Goal: Task Accomplishment & Management: Use online tool/utility

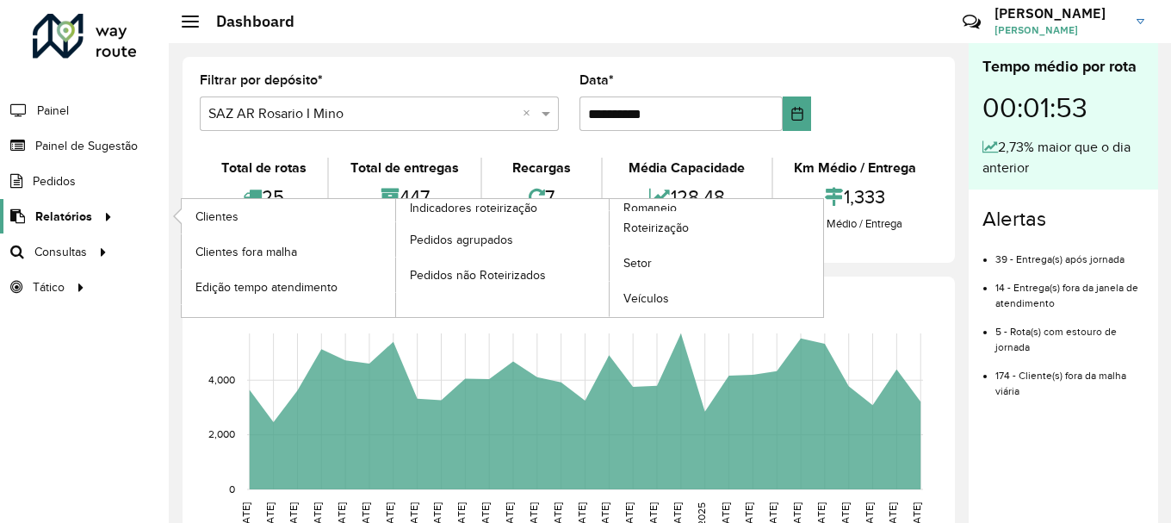
scroll to position [1129, 0]
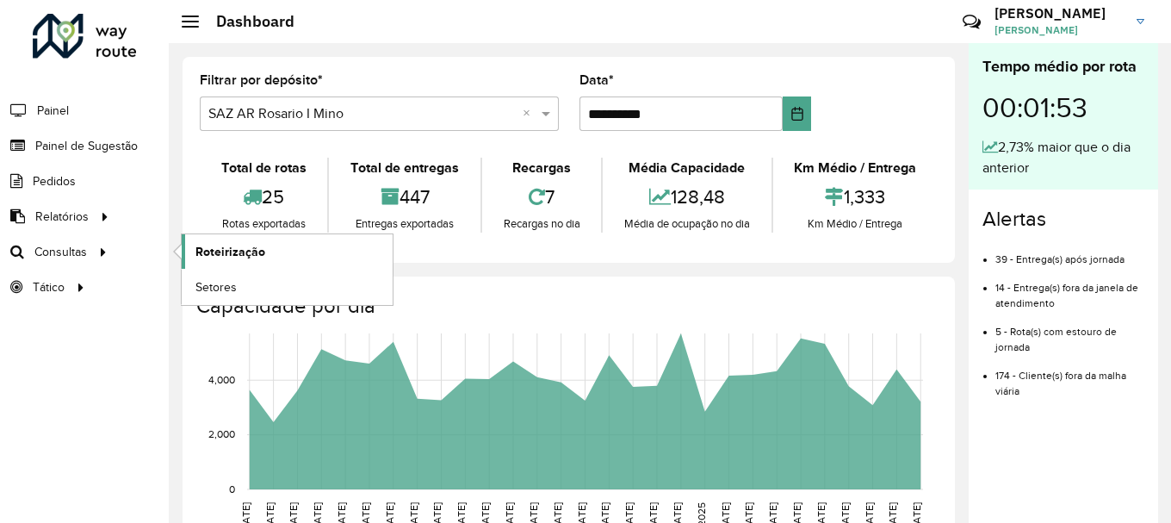
click at [259, 250] on span "Roteirização" at bounding box center [230, 252] width 70 height 18
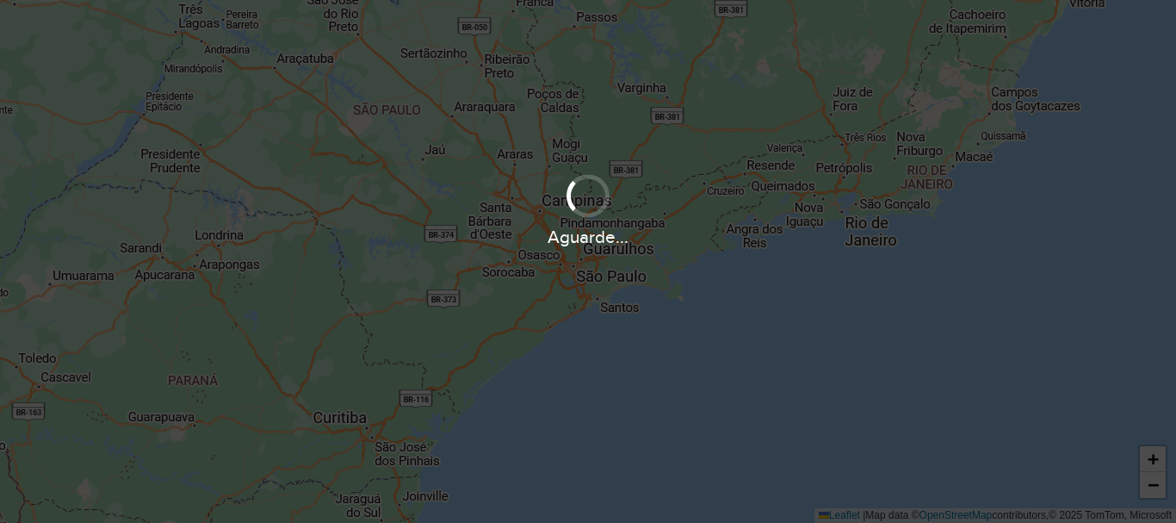
scroll to position [1129, 0]
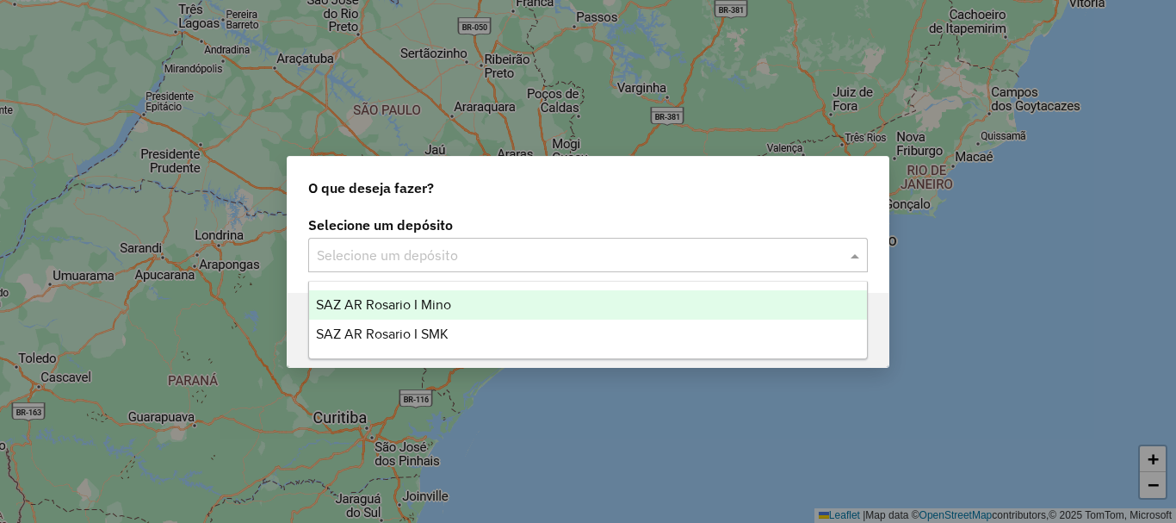
click at [851, 256] on span at bounding box center [857, 255] width 22 height 21
click at [427, 304] on span "SAZ AR Rosario I Mino" at bounding box center [383, 304] width 135 height 15
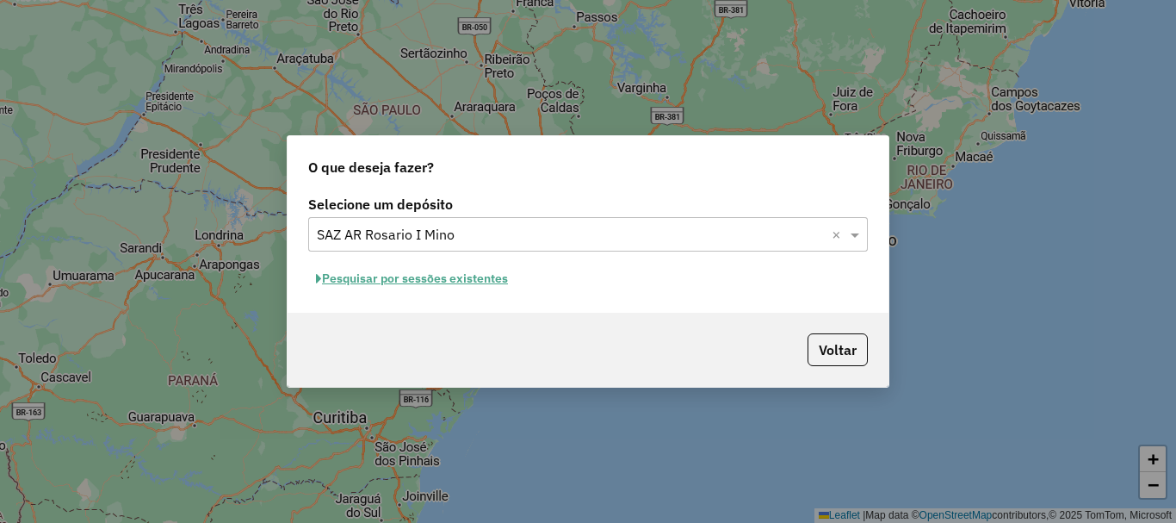
click at [423, 277] on button "Pesquisar por sessões existentes" at bounding box center [411, 278] width 207 height 27
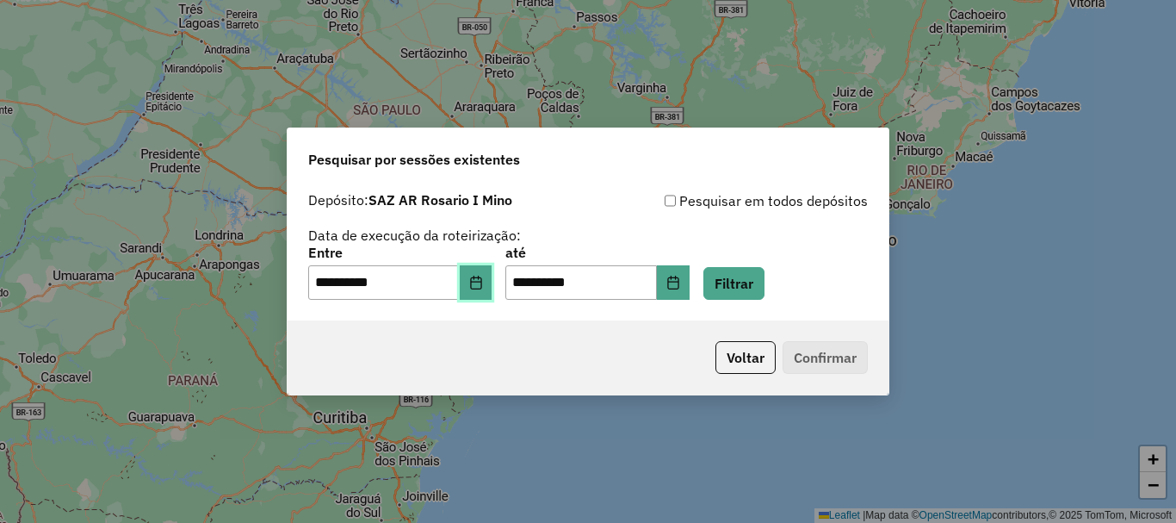
click at [481, 285] on icon "Choose Date" at bounding box center [475, 283] width 11 height 14
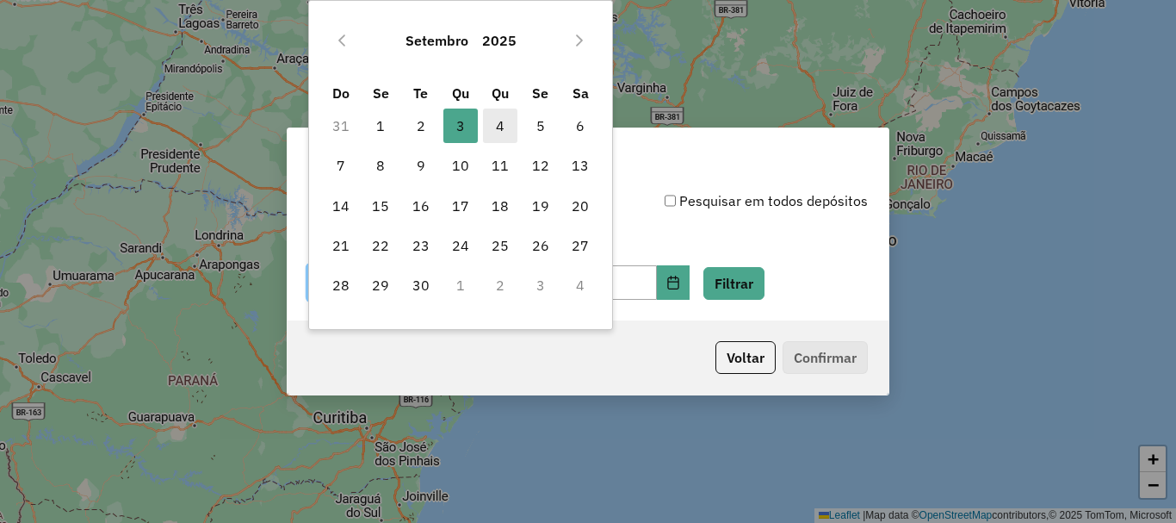
click at [504, 127] on span "4" at bounding box center [500, 125] width 34 height 34
type input "**********"
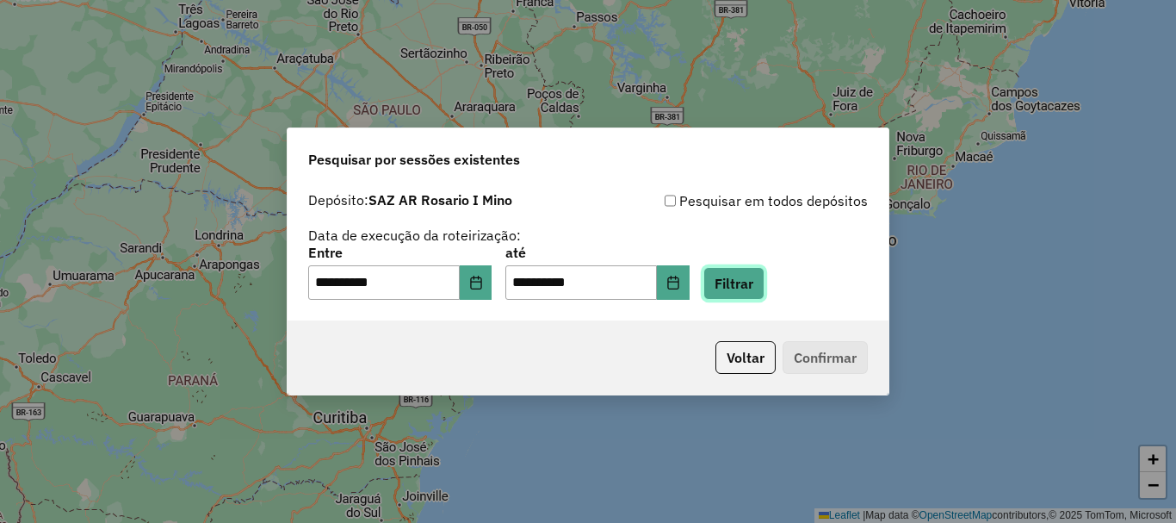
click at [756, 284] on button "Filtrar" at bounding box center [733, 283] width 61 height 33
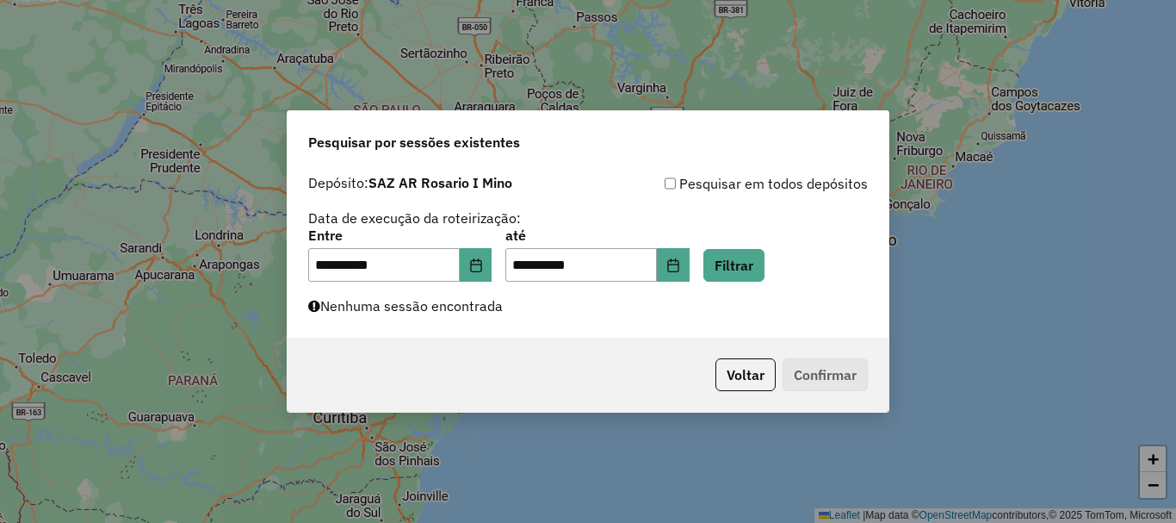
click at [838, 368] on p-footer "Voltar Confirmar" at bounding box center [788, 374] width 159 height 33
click at [848, 378] on p-footer "Voltar Confirmar" at bounding box center [788, 374] width 159 height 33
click at [758, 263] on button "Filtrar" at bounding box center [733, 265] width 61 height 33
drag, startPoint x: 785, startPoint y: 330, endPoint x: 777, endPoint y: 414, distance: 84.7
type textarea "**********"
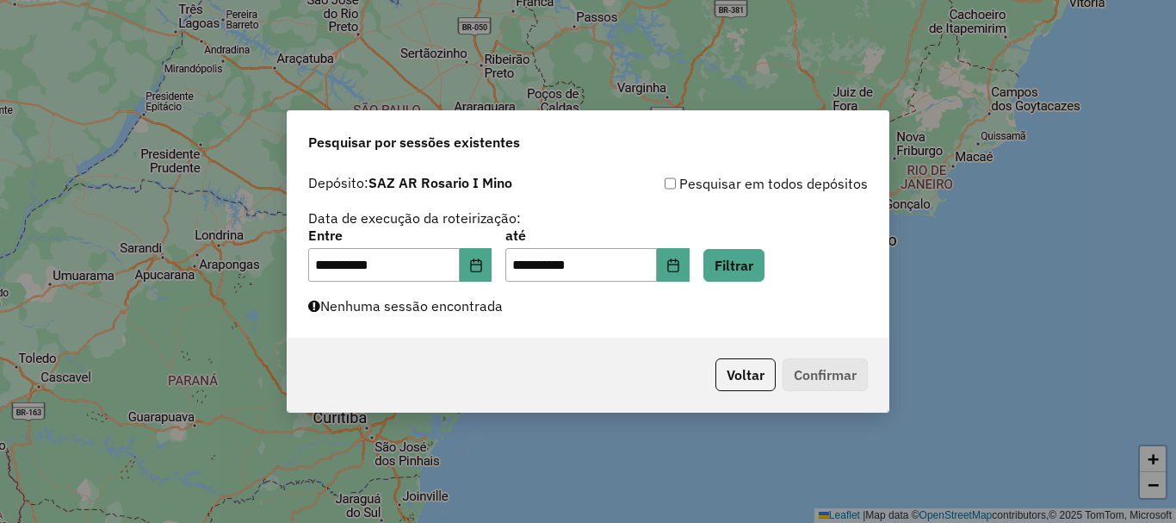
click at [777, 412] on div "**********" at bounding box center [588, 261] width 603 height 303
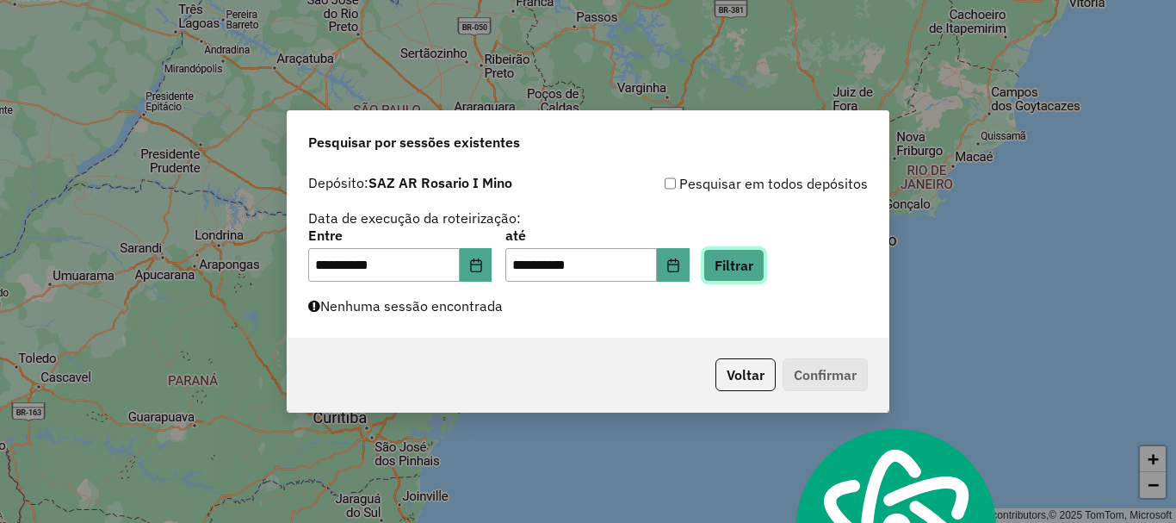
click at [765, 263] on button "Filtrar" at bounding box center [733, 265] width 61 height 33
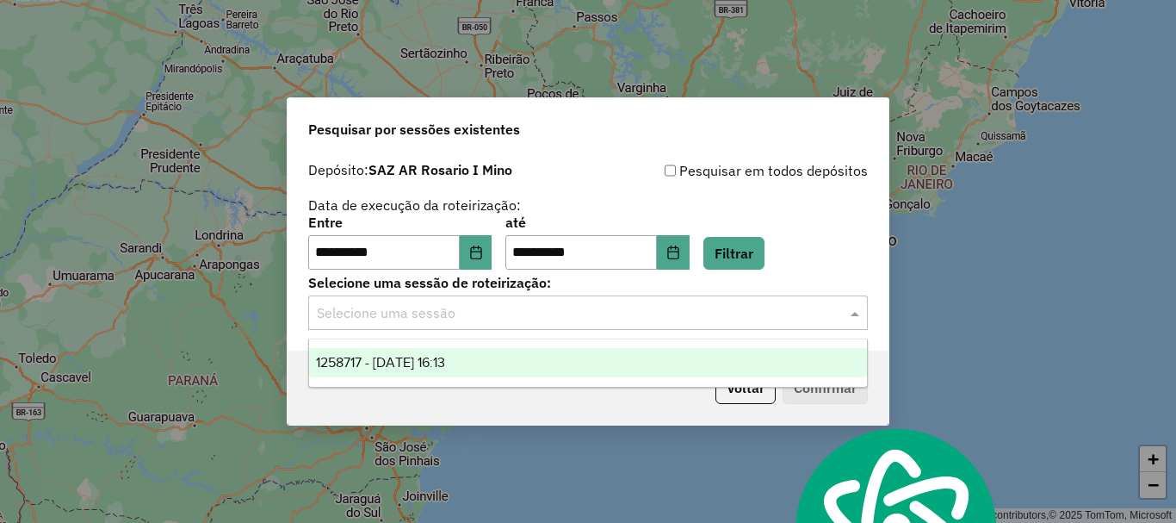
click at [855, 309] on span at bounding box center [857, 312] width 22 height 21
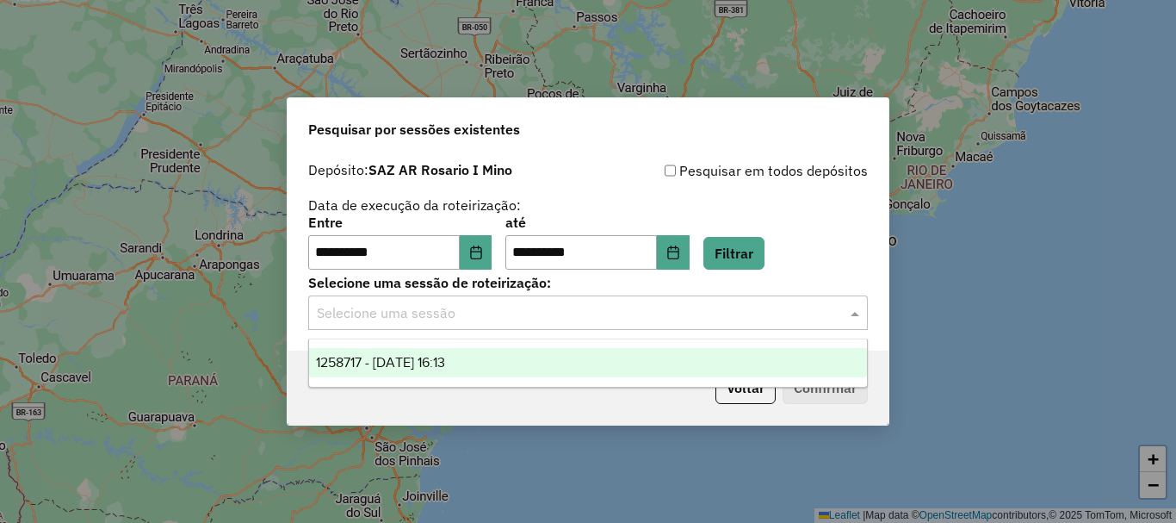
click at [436, 356] on span "1258717 - 04/09/2025 16:13" at bounding box center [380, 362] width 129 height 15
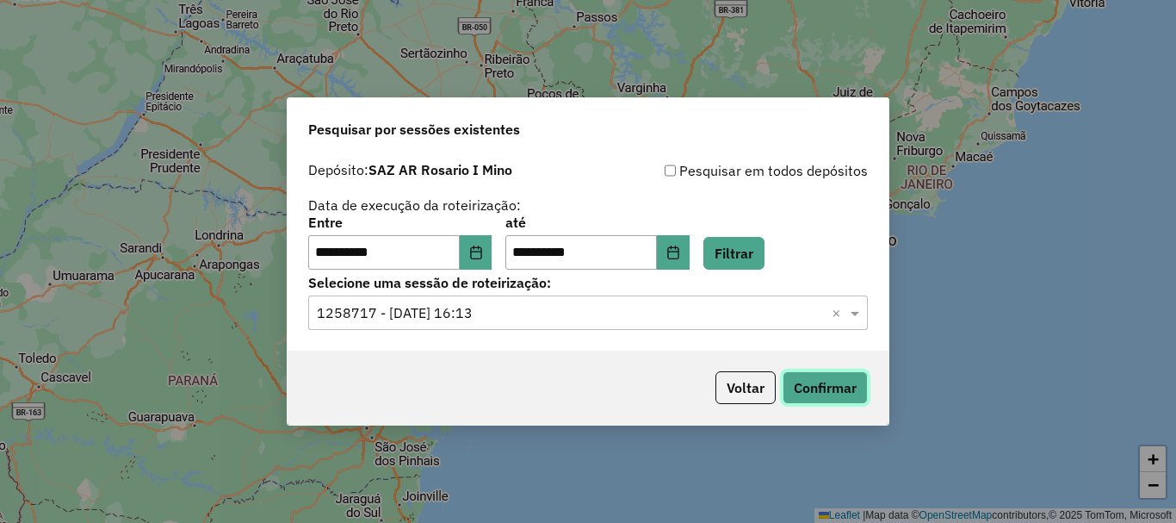
click at [822, 382] on button "Confirmar" at bounding box center [825, 387] width 85 height 33
click at [830, 386] on button "Confirmar" at bounding box center [825, 387] width 85 height 33
click at [816, 382] on button "Confirmar" at bounding box center [825, 387] width 85 height 33
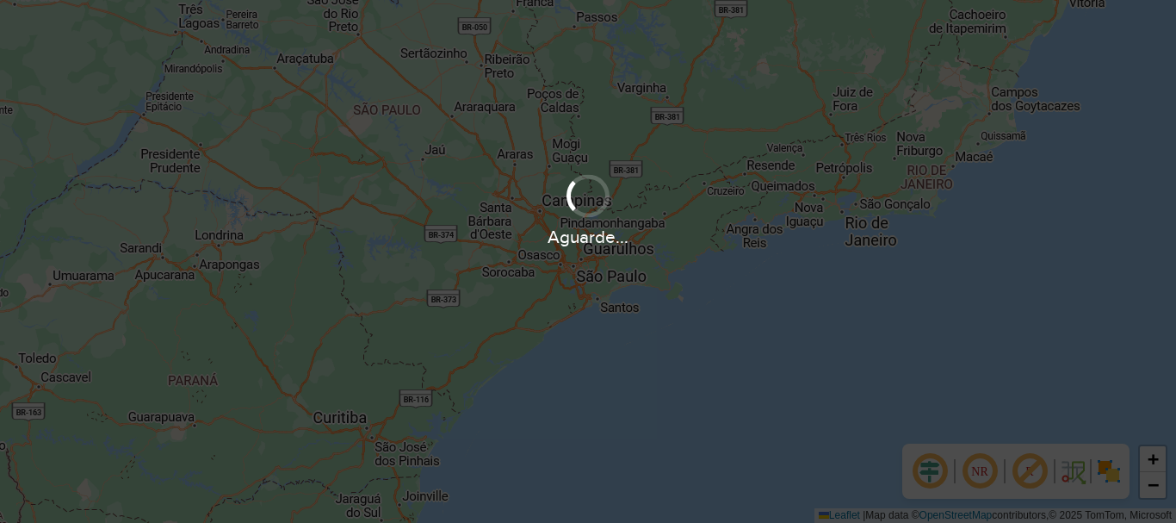
scroll to position [1129, 0]
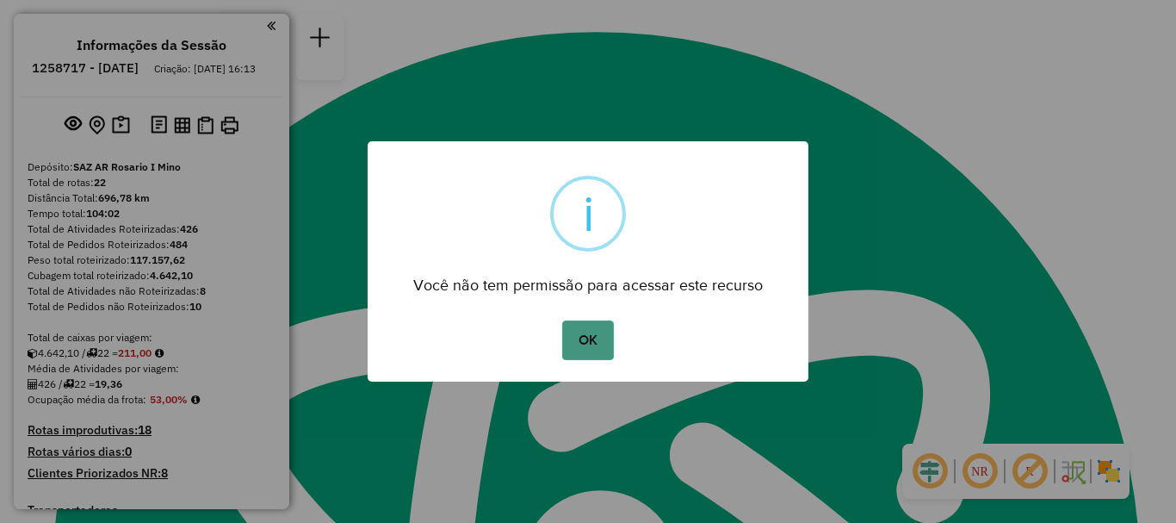
click at [597, 335] on button "OK" at bounding box center [587, 340] width 51 height 40
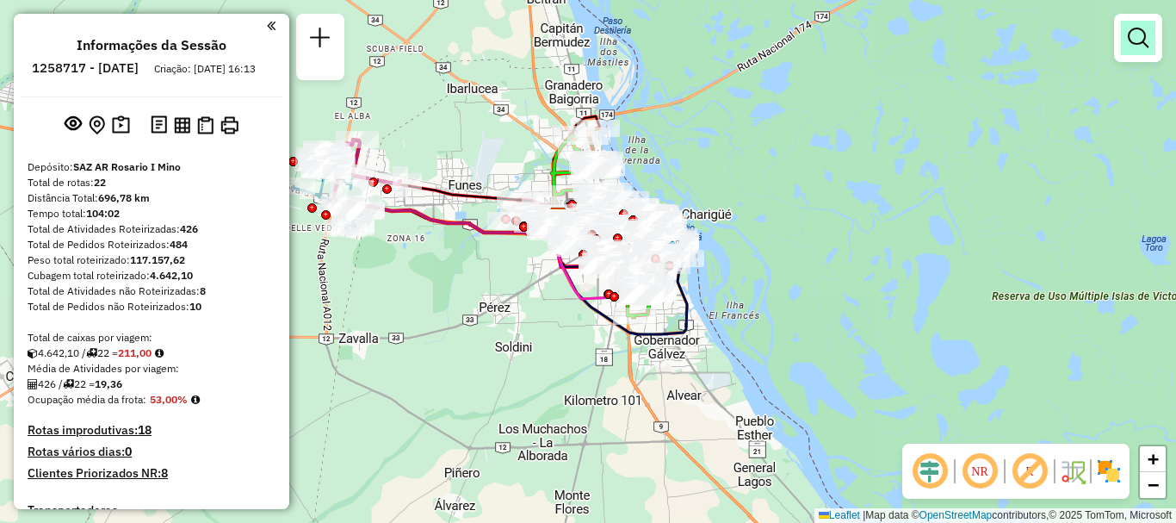
click at [1130, 38] on em at bounding box center [1138, 38] width 21 height 21
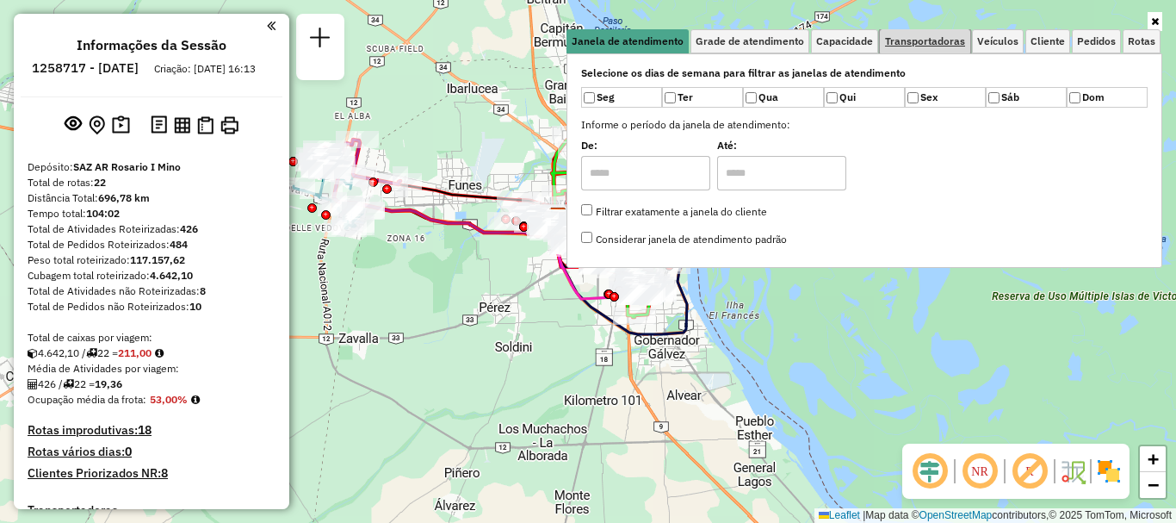
click at [919, 42] on span "Transportadoras" at bounding box center [925, 41] width 80 height 10
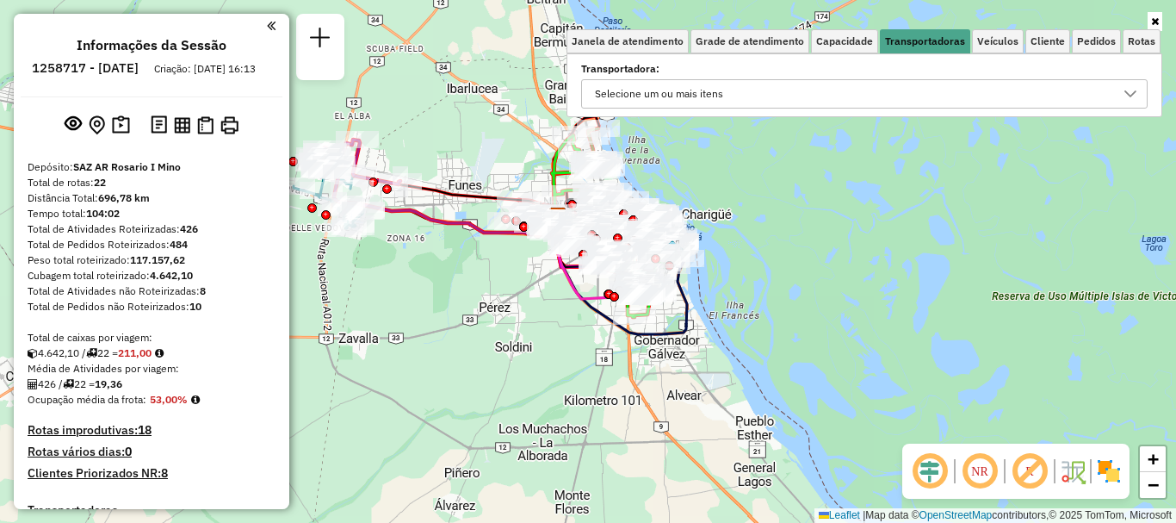
click at [1124, 91] on icon at bounding box center [1131, 94] width 14 height 14
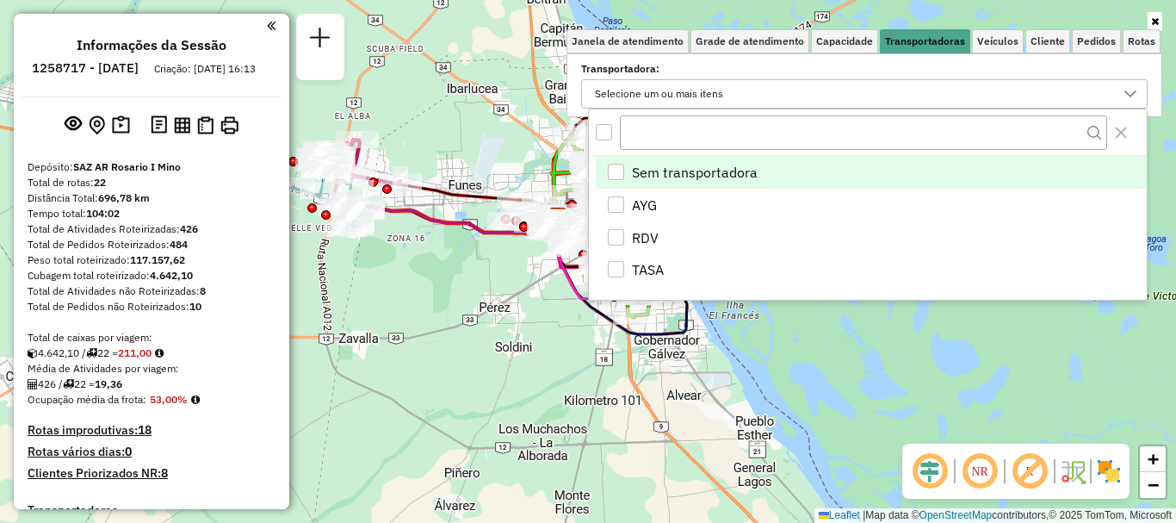
scroll to position [10, 59]
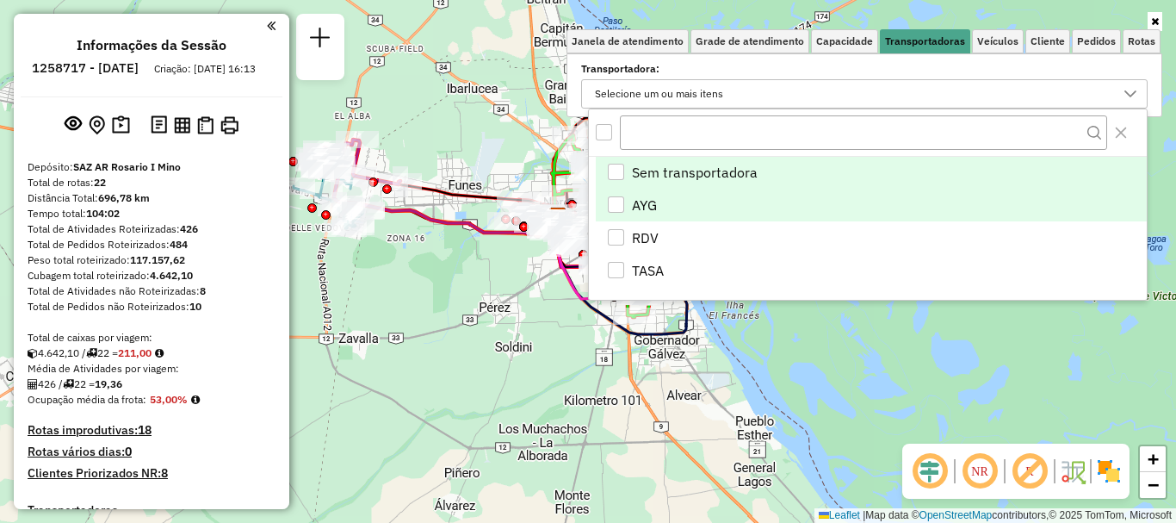
click at [622, 200] on div "AYG" at bounding box center [616, 204] width 16 height 16
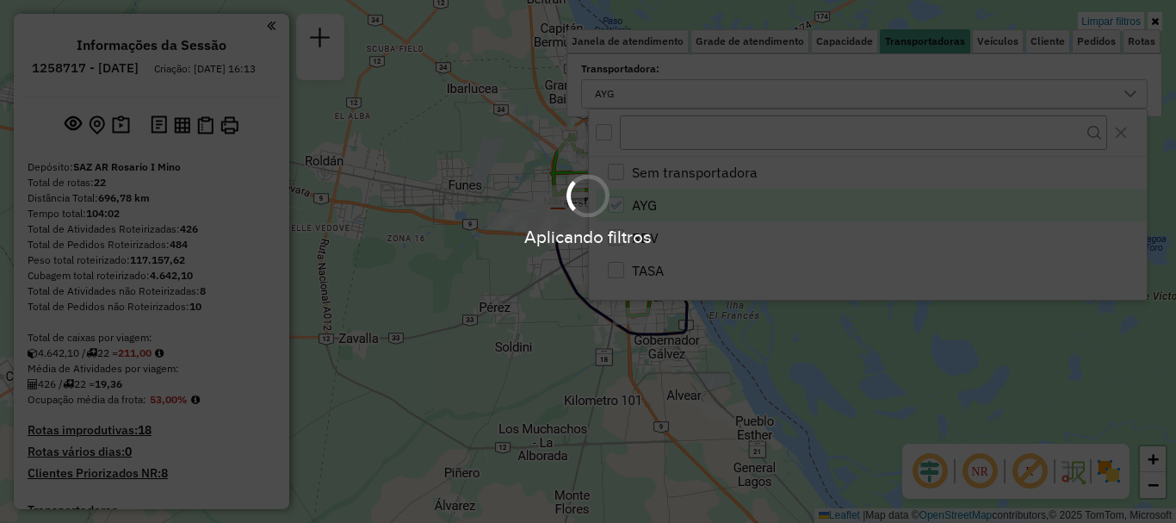
click at [847, 329] on div "Aplicando filtros" at bounding box center [588, 261] width 1176 height 523
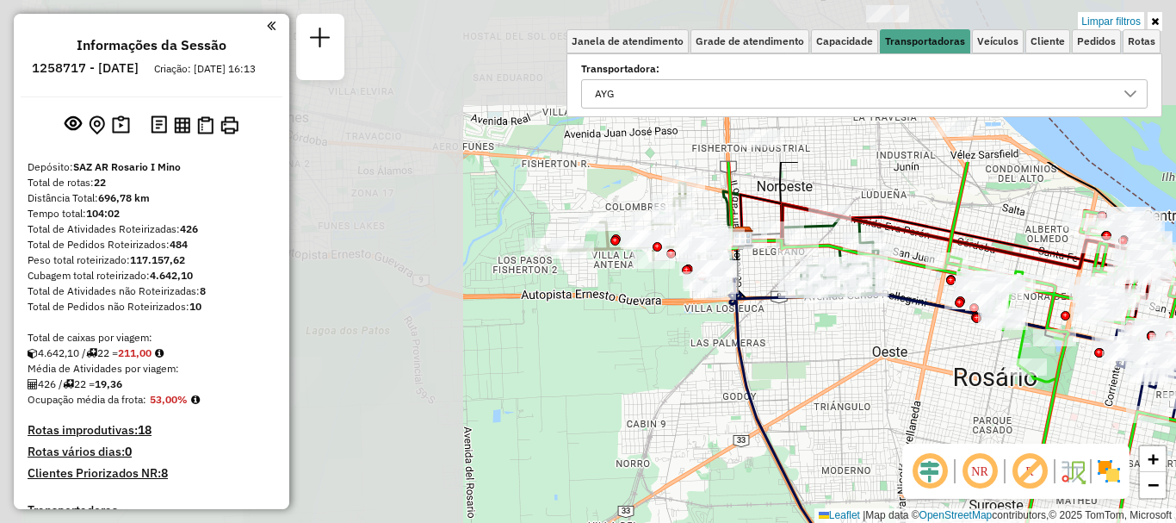
drag, startPoint x: 412, startPoint y: 262, endPoint x: 973, endPoint y: 440, distance: 589.0
click at [973, 440] on div "Limpar filtros Janela de atendimento Grade de atendimento Capacidade Transporta…" at bounding box center [588, 261] width 1176 height 523
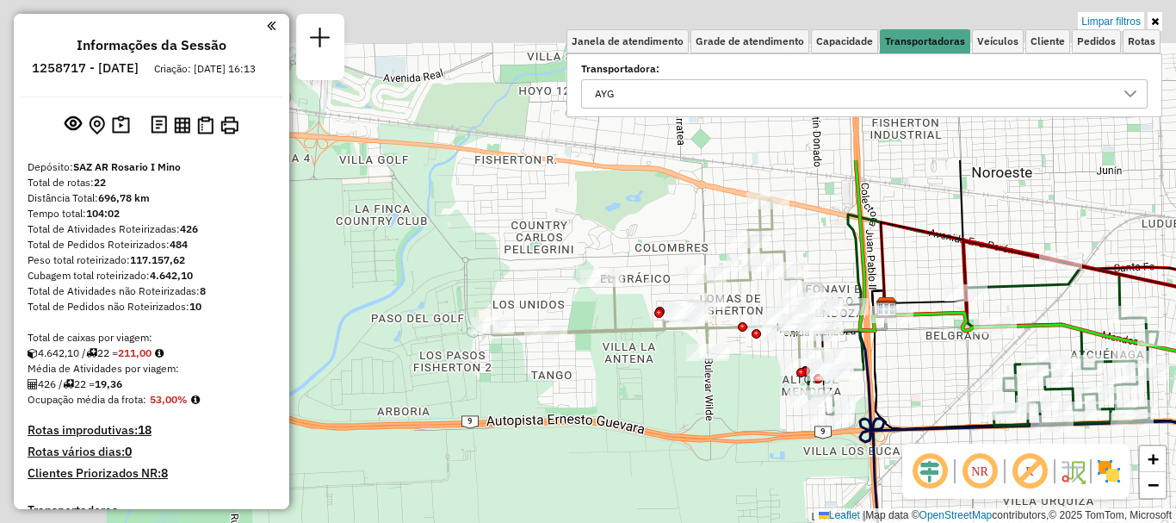
drag, startPoint x: 939, startPoint y: 517, endPoint x: 948, endPoint y: 528, distance: 13.4
click at [948, 522] on html "Aplicando filtros Pop-up bloqueado! Seu navegador bloqueou automáticamente a ab…" at bounding box center [588, 261] width 1176 height 523
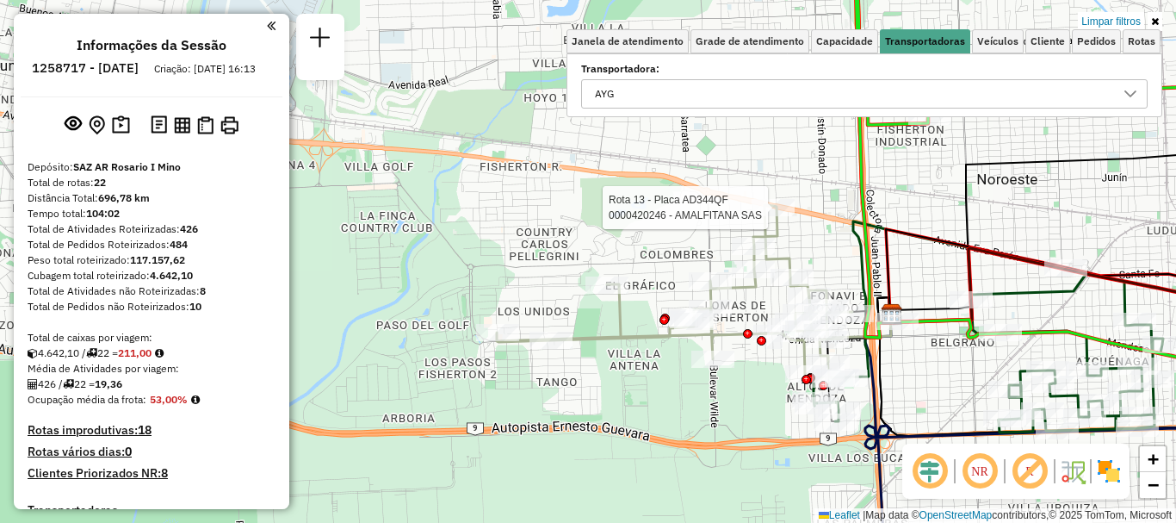
select select "**********"
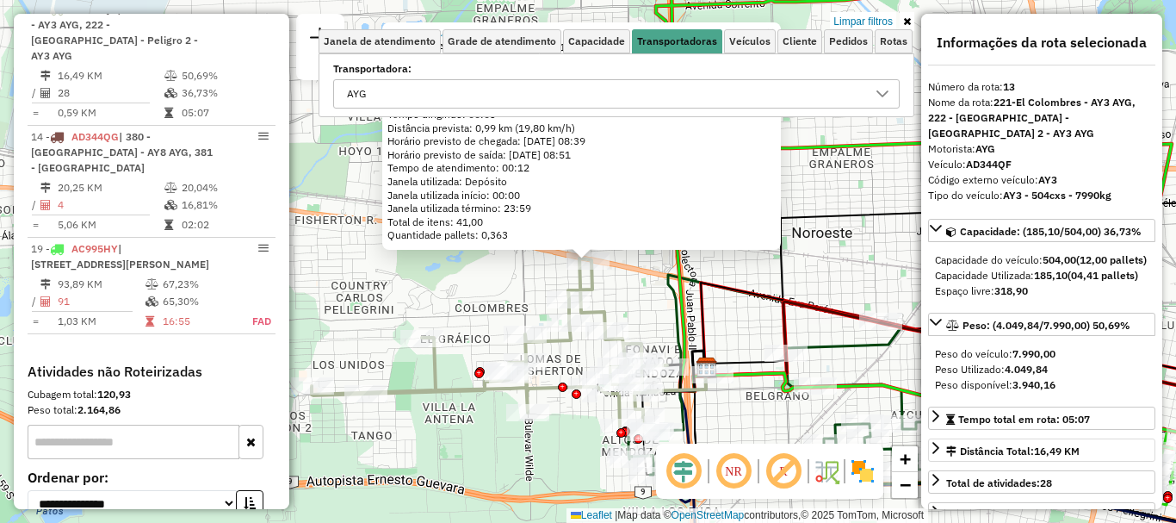
scroll to position [86, 0]
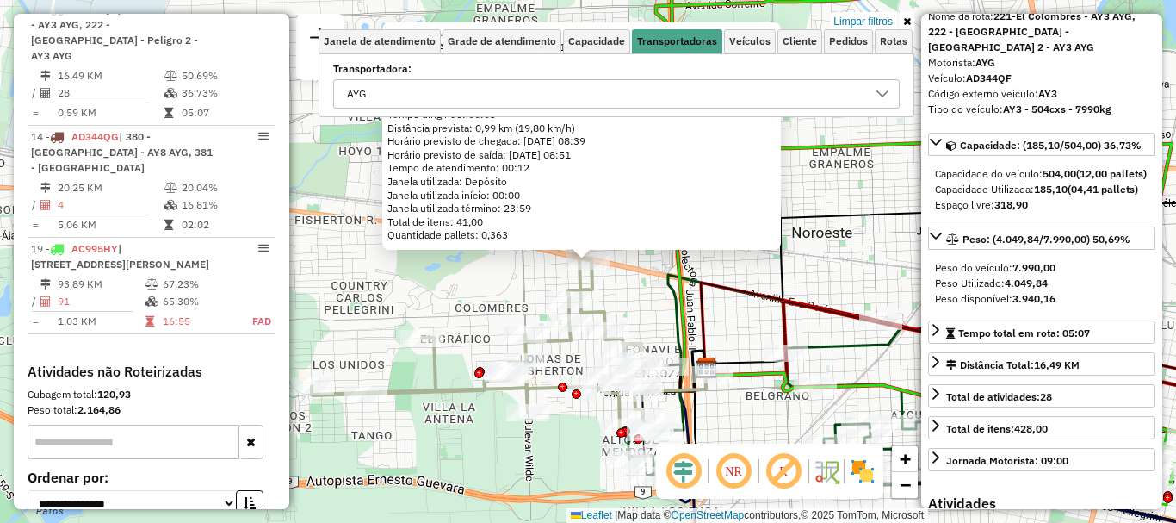
click at [871, 362] on div "0000420246 - AMALFITANA SAS Endereço: AV. EVA PERON 0 7915 Bairro: (ROSARIO / )…" at bounding box center [588, 261] width 1176 height 523
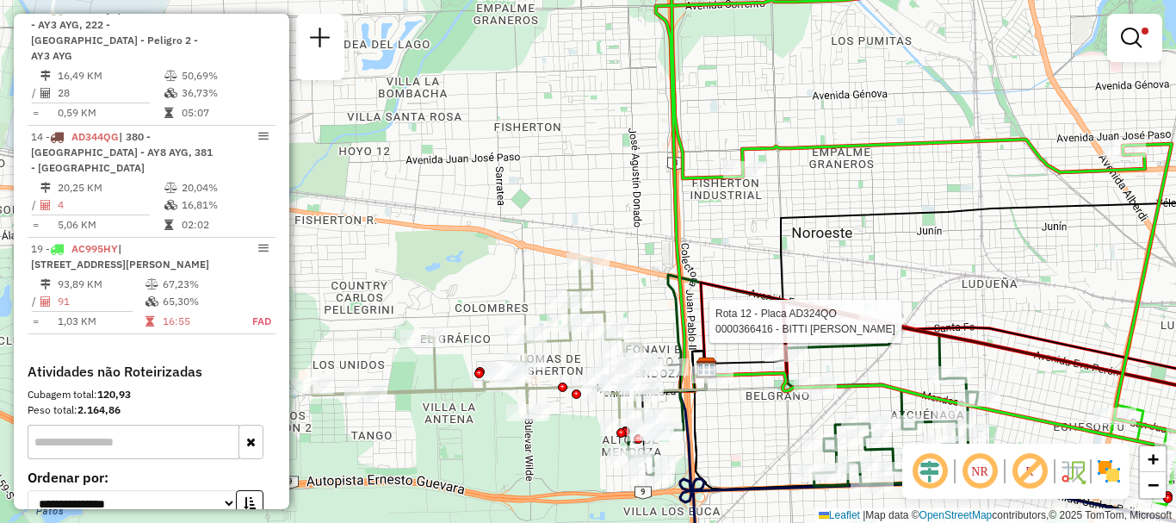
select select "**********"
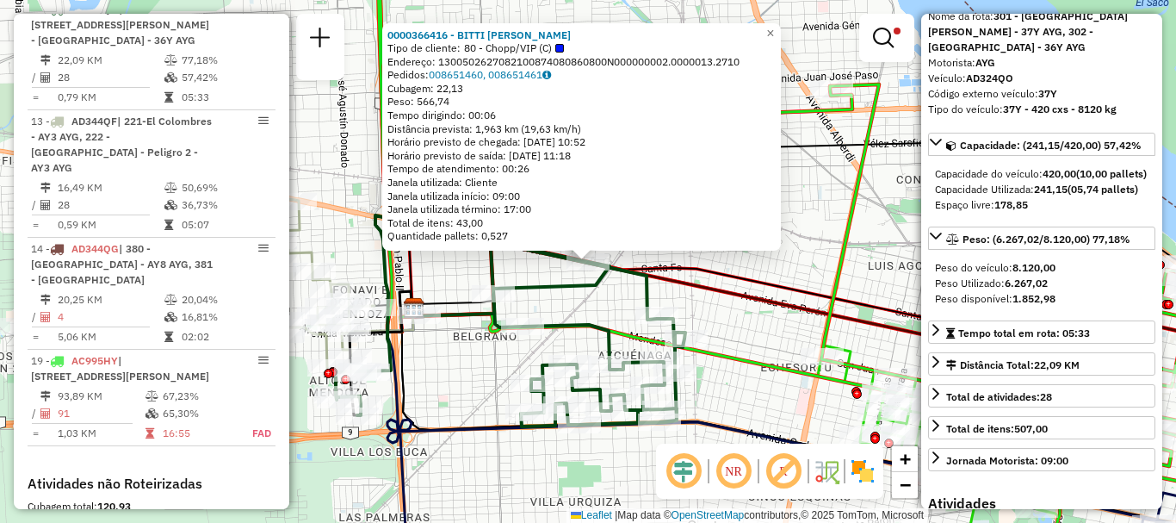
click at [764, 414] on div "0000366416 - BITTI LEANDRO S Tipo de cliente: 80 - Chopp/VIP (C) Endereço: 1300…" at bounding box center [588, 261] width 1176 height 523
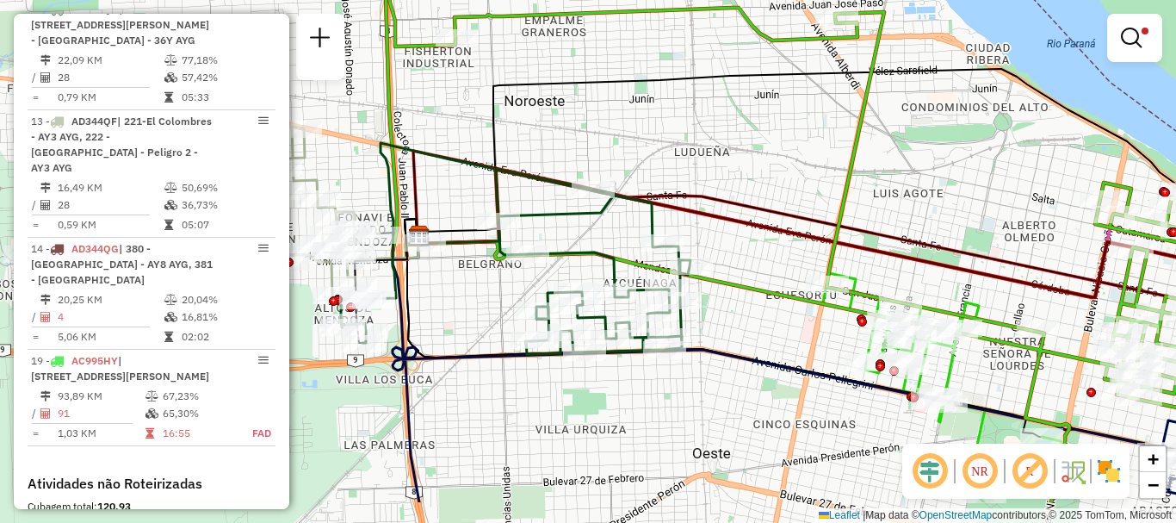
drag, startPoint x: 744, startPoint y: 362, endPoint x: 749, endPoint y: 289, distance: 72.5
click at [749, 289] on icon at bounding box center [833, 188] width 930 height 627
drag, startPoint x: 791, startPoint y: 315, endPoint x: 666, endPoint y: 299, distance: 126.8
click at [672, 300] on div "Limpar filtros Janela de atendimento Grade de atendimento Capacidade Transporta…" at bounding box center [588, 261] width 1176 height 523
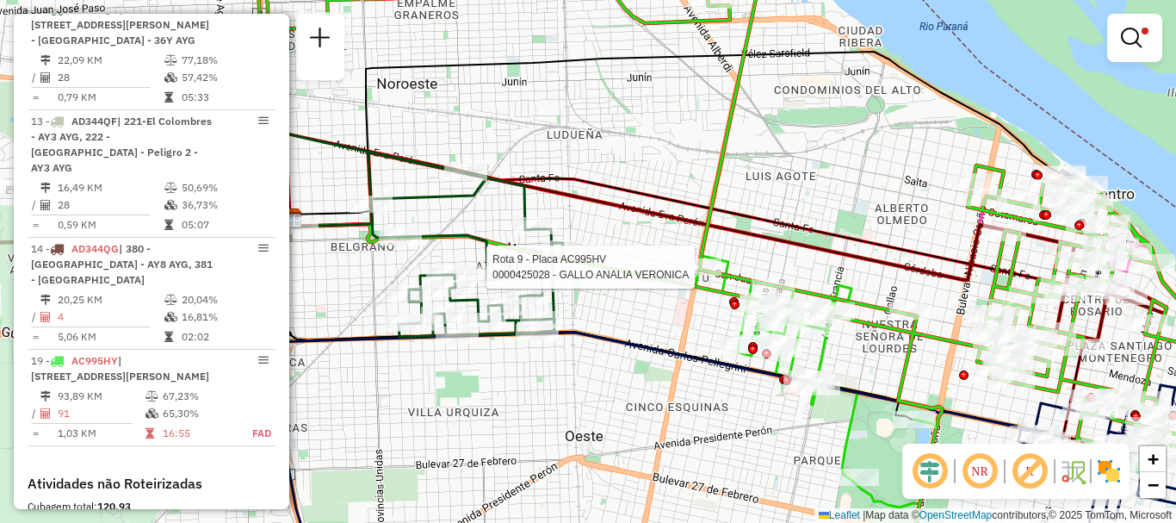
select select "**********"
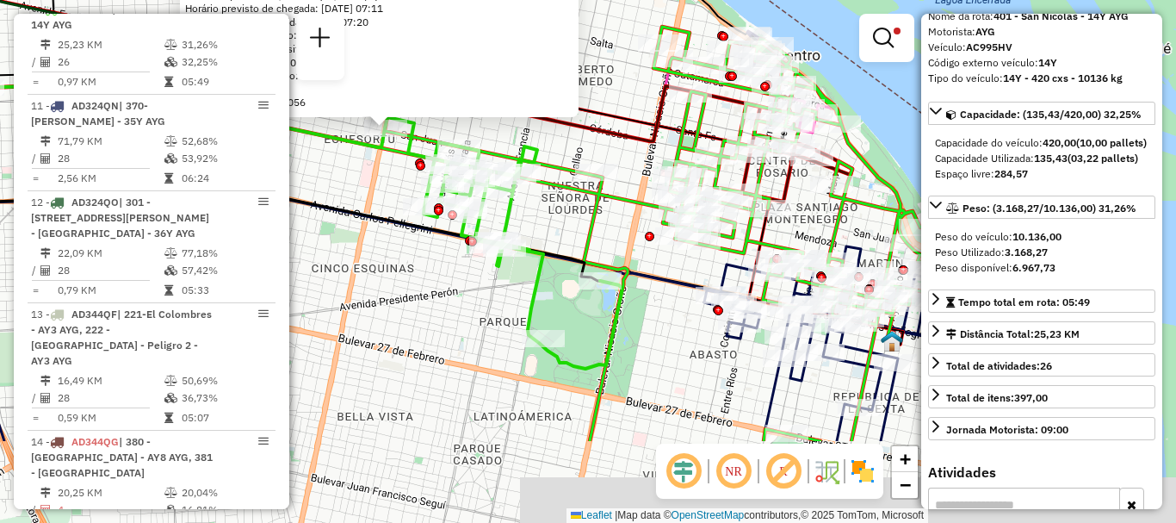
drag, startPoint x: 857, startPoint y: 393, endPoint x: 589, endPoint y: 224, distance: 317.0
click at [593, 225] on div "Rota 19 - Placa AC995HY 0000375259 - VITELLI RODRIGO HECTOR 0000425028 - GALLO …" at bounding box center [588, 261] width 1176 height 523
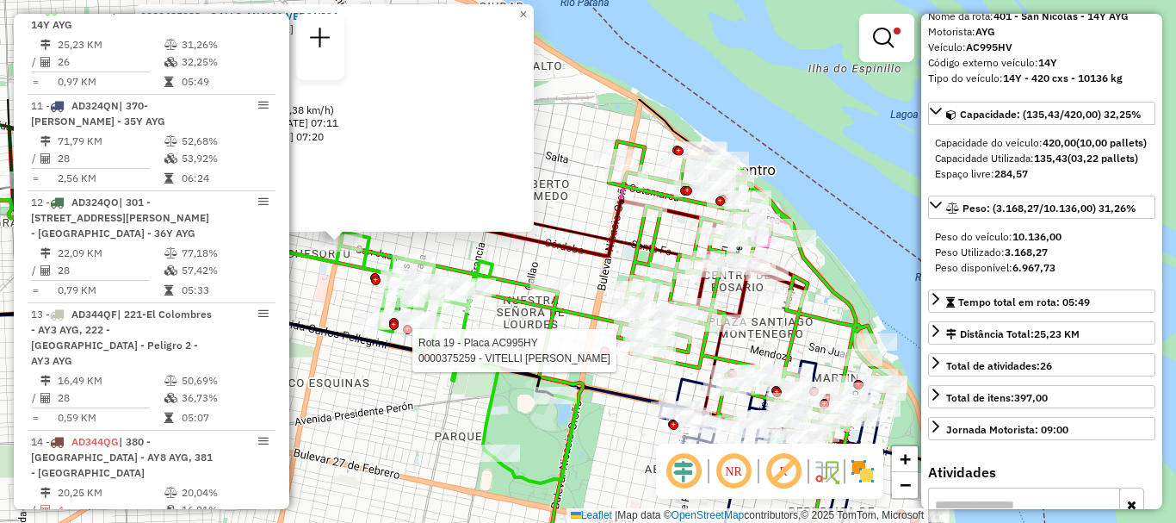
drag, startPoint x: 811, startPoint y: 464, endPoint x: 811, endPoint y: 504, distance: 39.6
click at [811, 504] on icon at bounding box center [402, 412] width 993 height 627
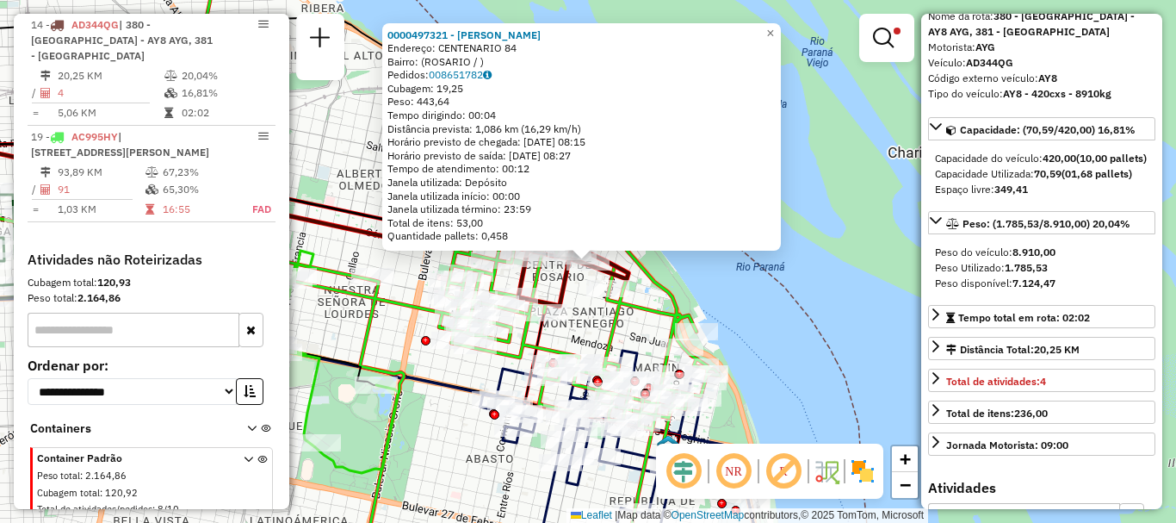
scroll to position [172, 0]
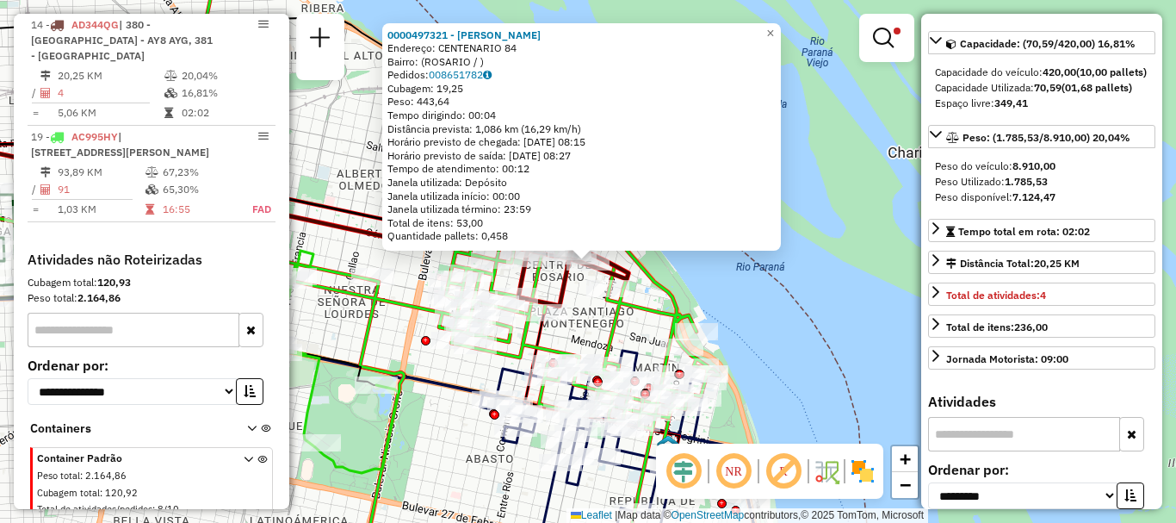
click at [825, 362] on div "0000497321 - Manzur Fortunato Alberto Endereço: CENTENARIO 84 Bairro: (ROSARIO …" at bounding box center [588, 261] width 1176 height 523
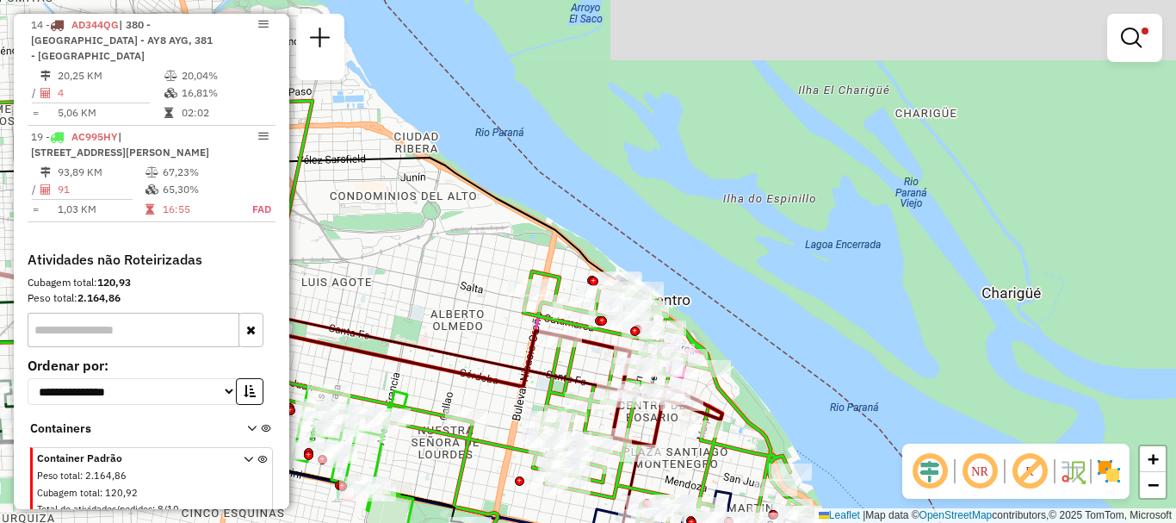
drag, startPoint x: 757, startPoint y: 370, endPoint x: 815, endPoint y: 451, distance: 99.9
click at [815, 451] on div "Limpar filtros Janela de atendimento Grade de atendimento Capacidade Transporta…" at bounding box center [588, 261] width 1176 height 523
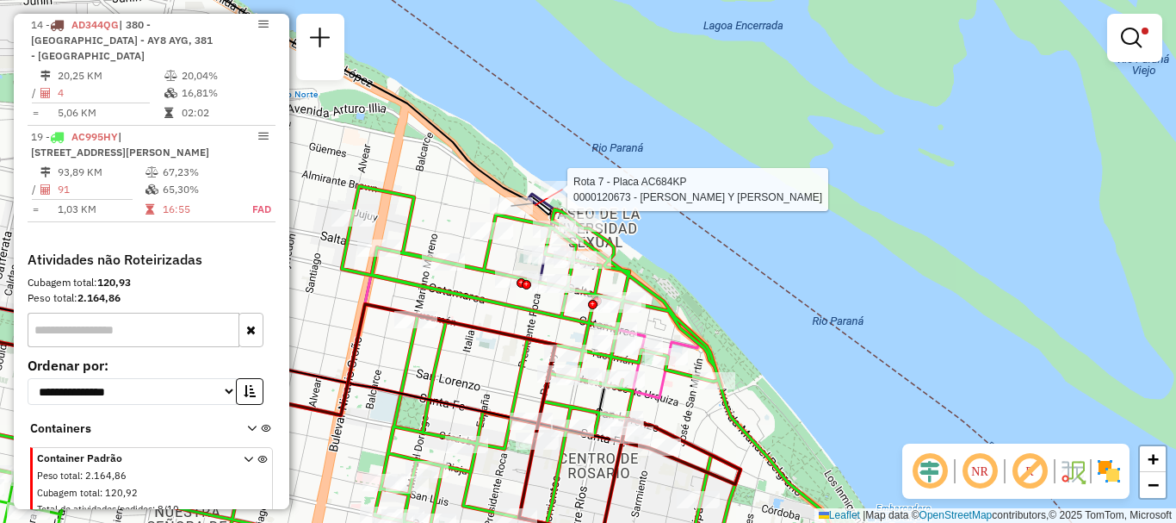
select select "**********"
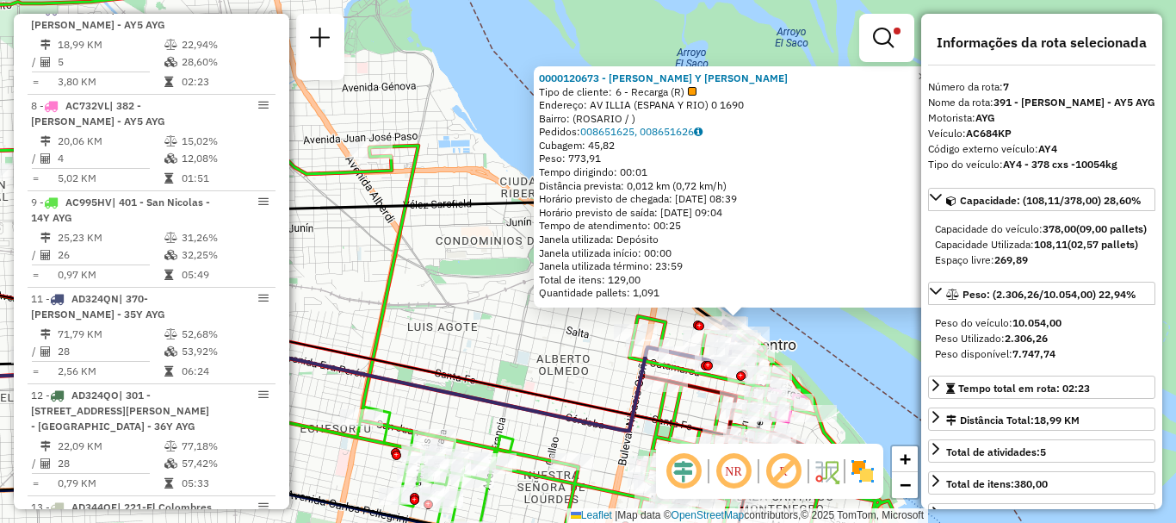
scroll to position [86, 0]
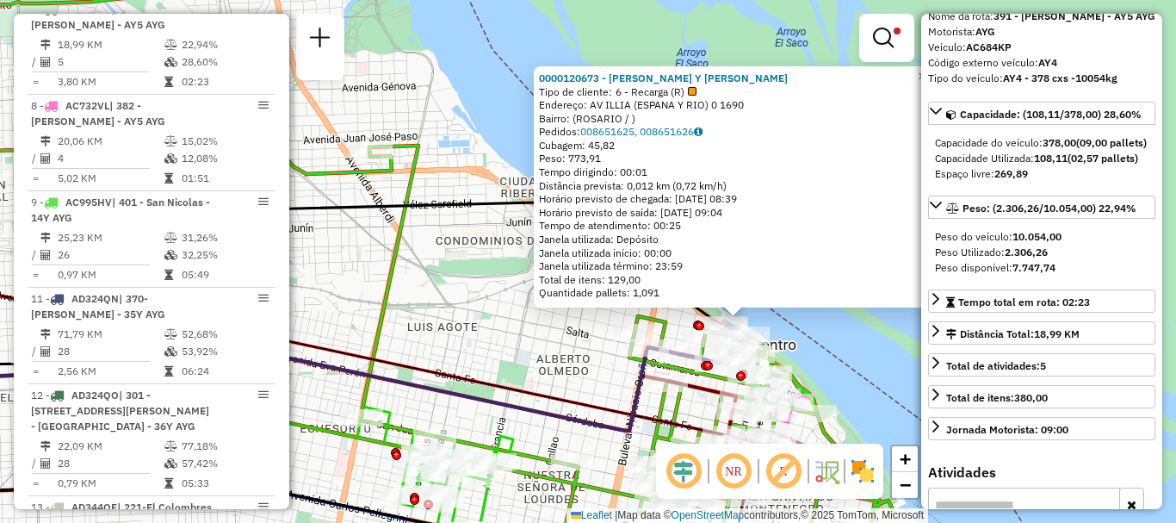
click at [883, 381] on div "0000120673 - PEDRO RITAGLIATI Y SERGIO GONZALEZ SH Tipo de cliente: 6 - Recarga…" at bounding box center [588, 261] width 1176 height 523
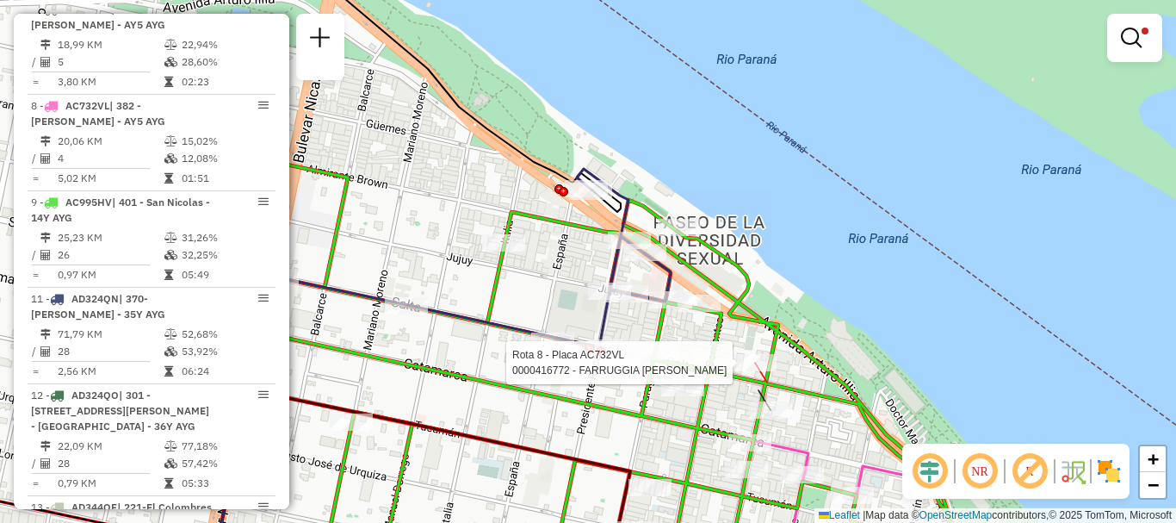
select select "**********"
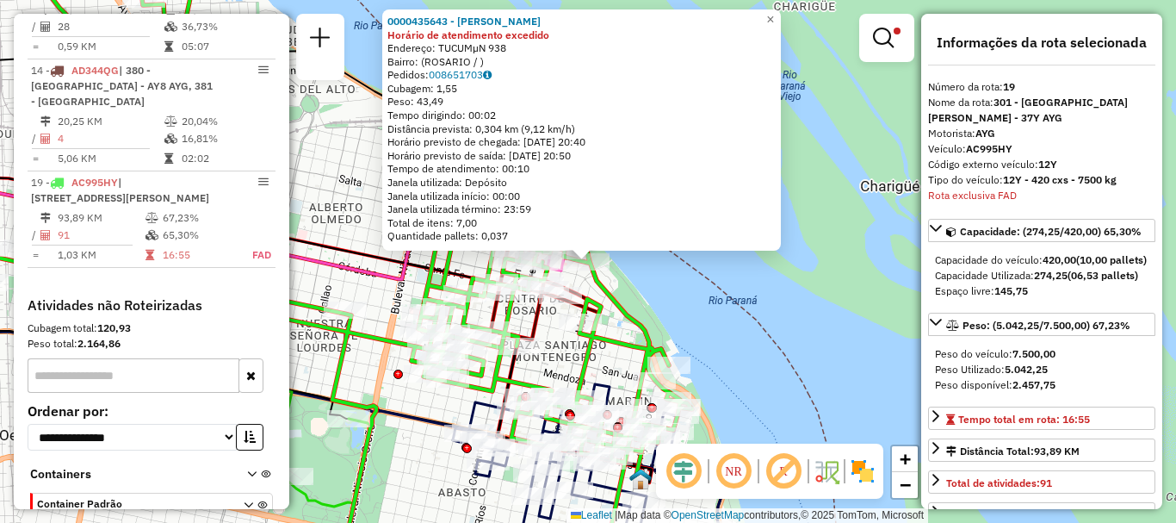
scroll to position [1236, 0]
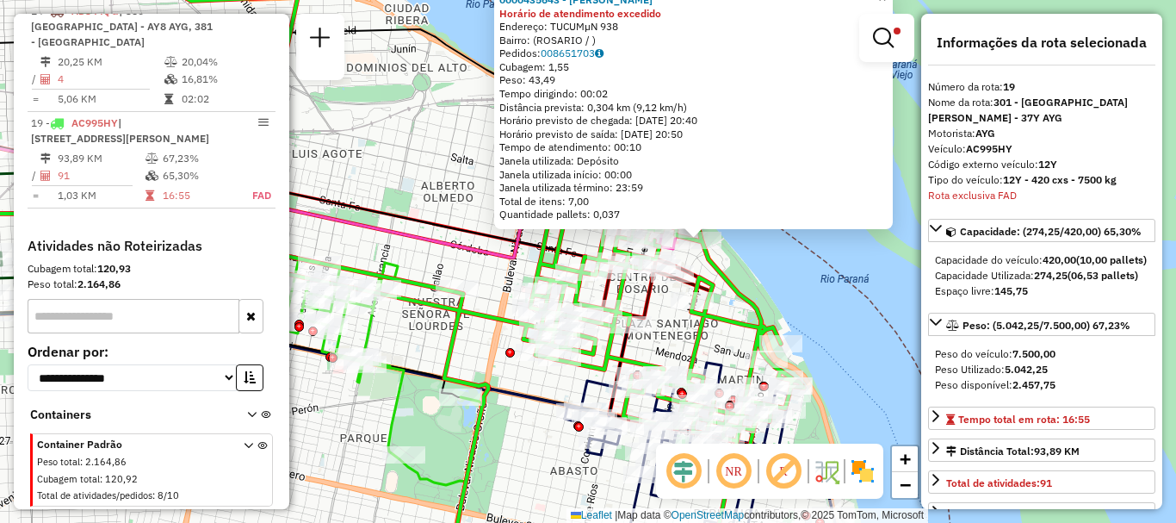
drag, startPoint x: 860, startPoint y: 335, endPoint x: 1083, endPoint y: 305, distance: 225.0
click at [1083, 305] on hb-router-mapa "Informações da Sessão 1258717 - 04/09/2025 Criação: 03/09/2025 16:13 Depósito: …" at bounding box center [588, 261] width 1176 height 523
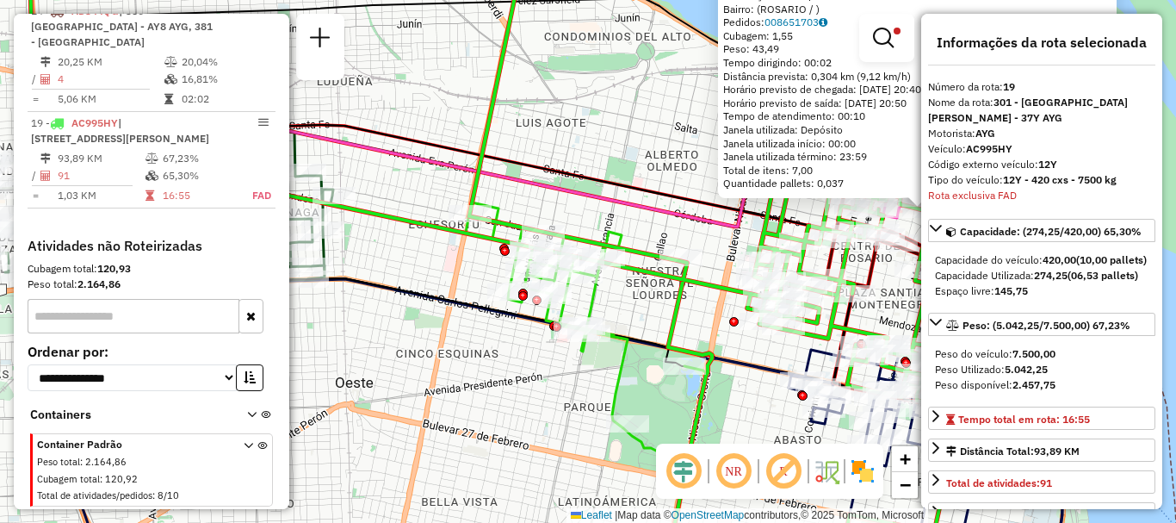
click at [752, 412] on div "0000435643 - AUDANO MARTIN Horário de atendimento excedido Endereço: TUCUMµN 93…" at bounding box center [588, 261] width 1176 height 523
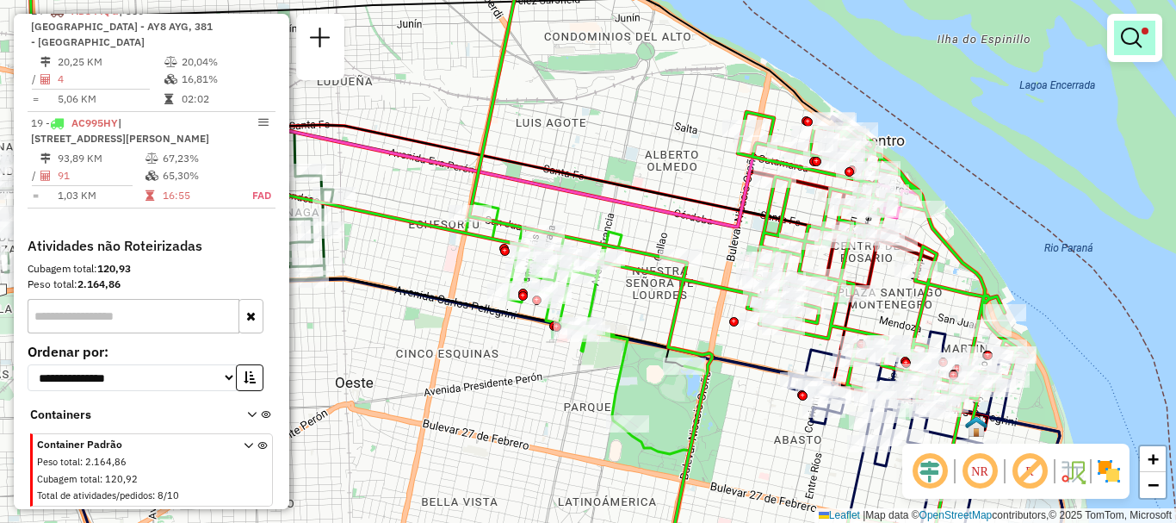
click at [1120, 37] on link at bounding box center [1134, 38] width 41 height 34
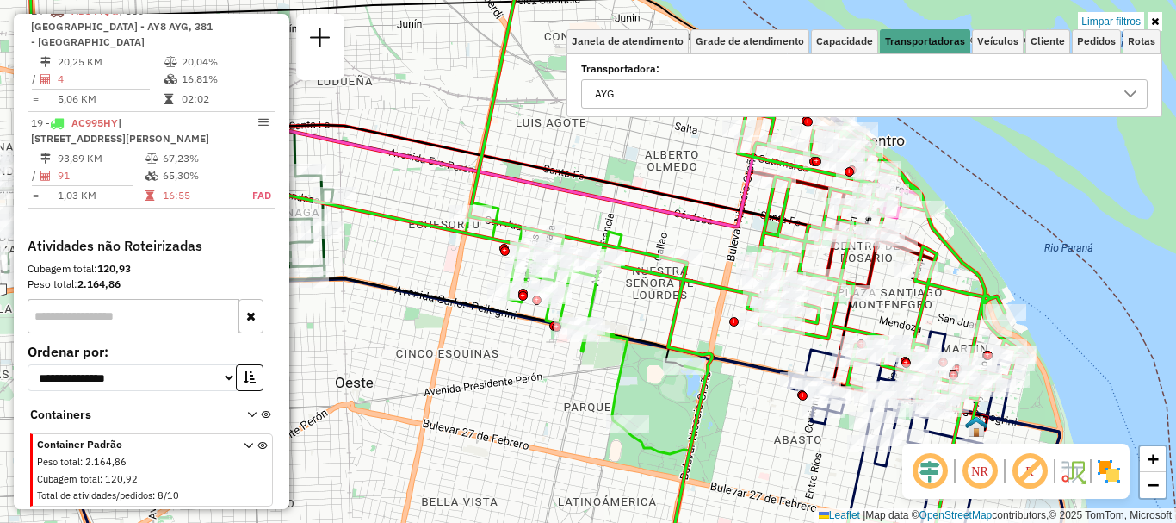
click at [1129, 96] on icon at bounding box center [1130, 93] width 12 height 7
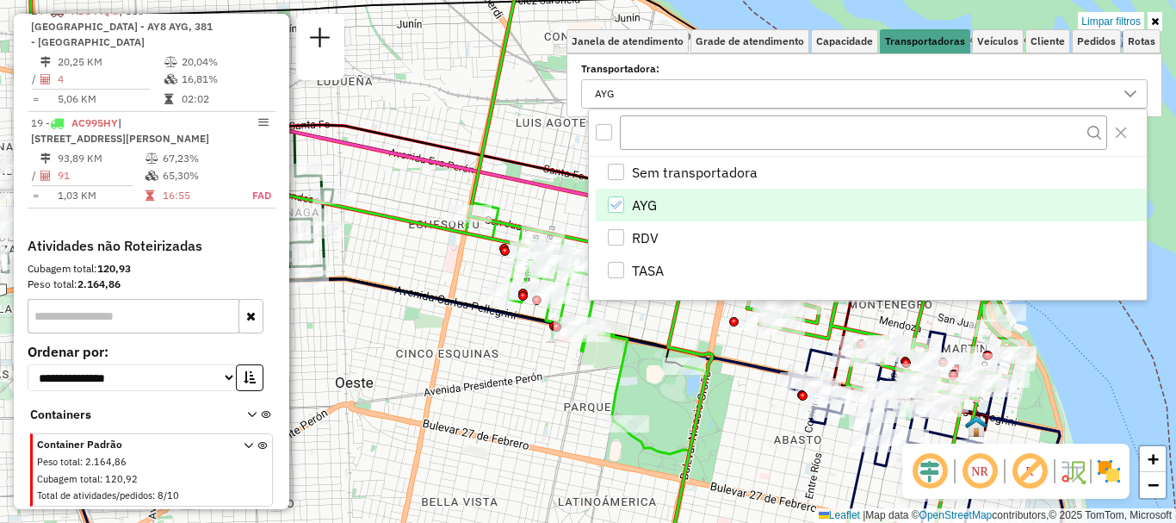
click at [605, 201] on li "AYG" at bounding box center [871, 205] width 551 height 33
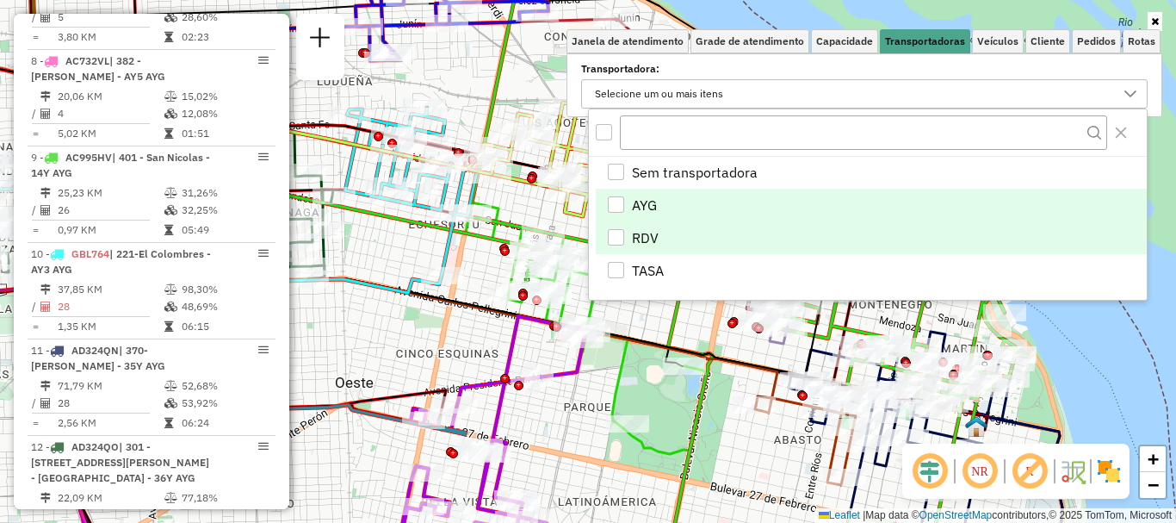
scroll to position [1911, 0]
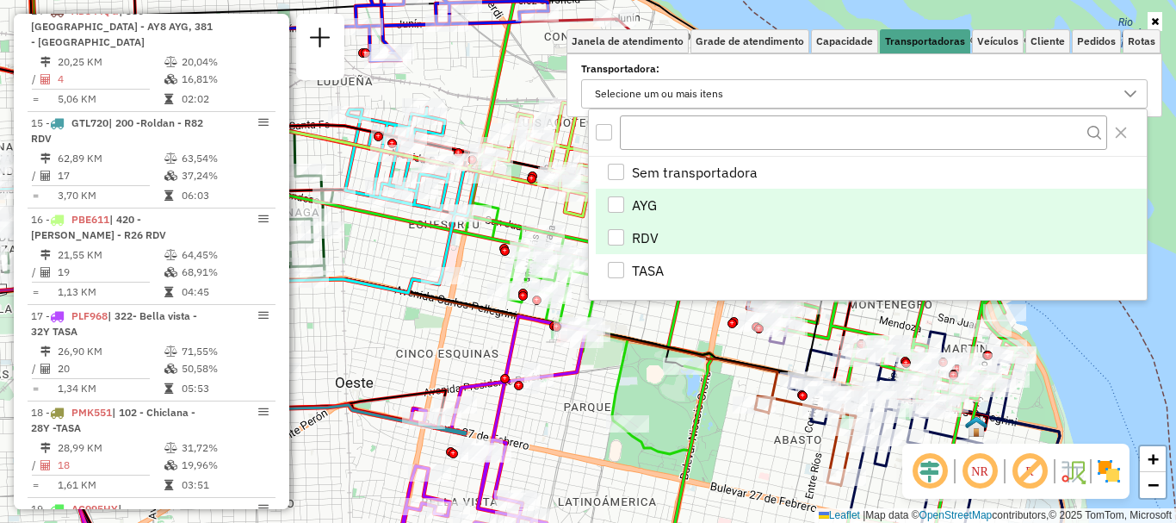
click at [616, 234] on div "RDV" at bounding box center [616, 237] width 16 height 16
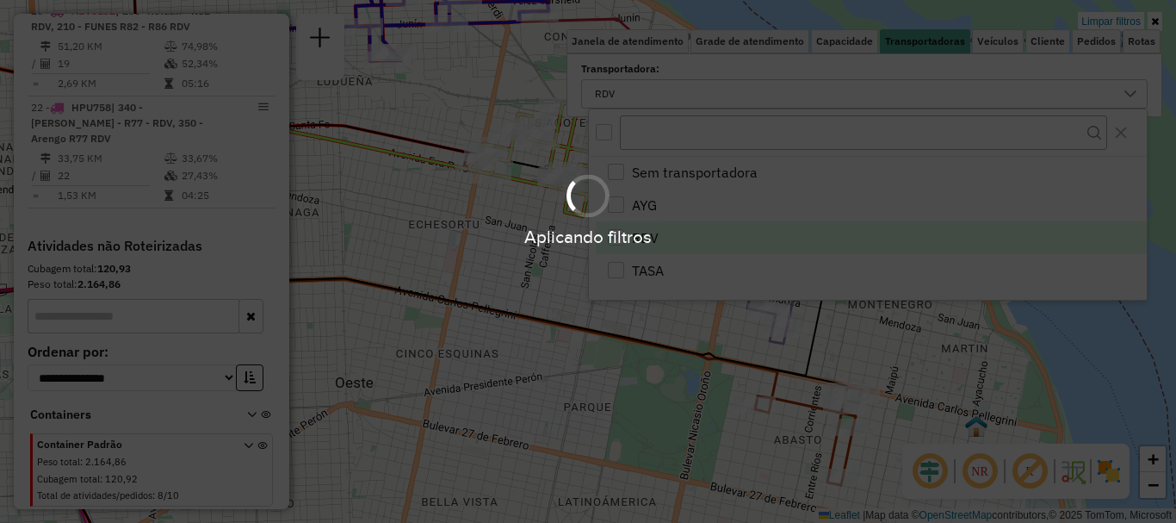
scroll to position [1093, 0]
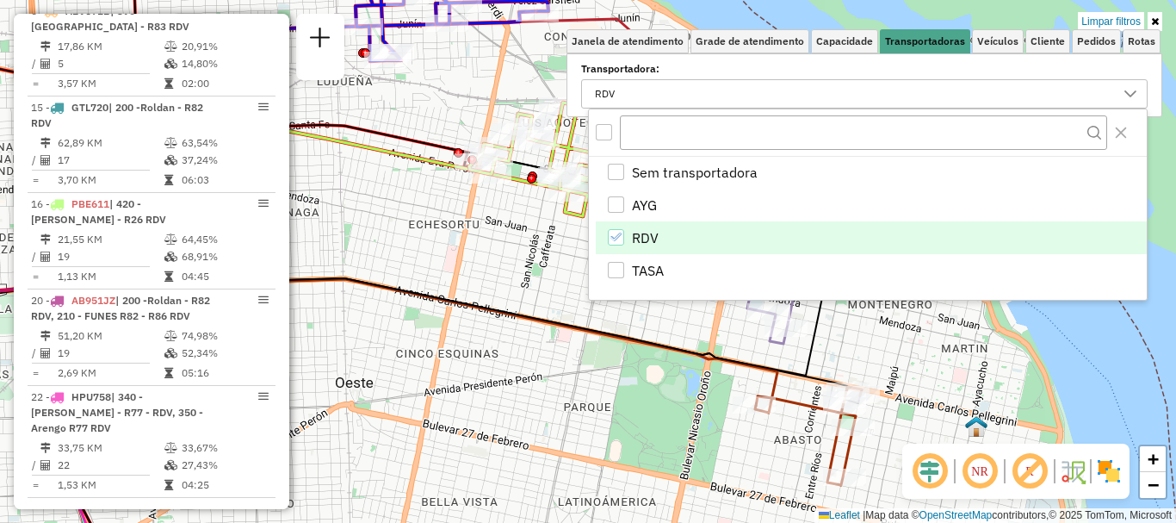
click at [659, 393] on div "Limpar filtros Janela de atendimento Grade de atendimento Capacidade Transporta…" at bounding box center [588, 261] width 1176 height 523
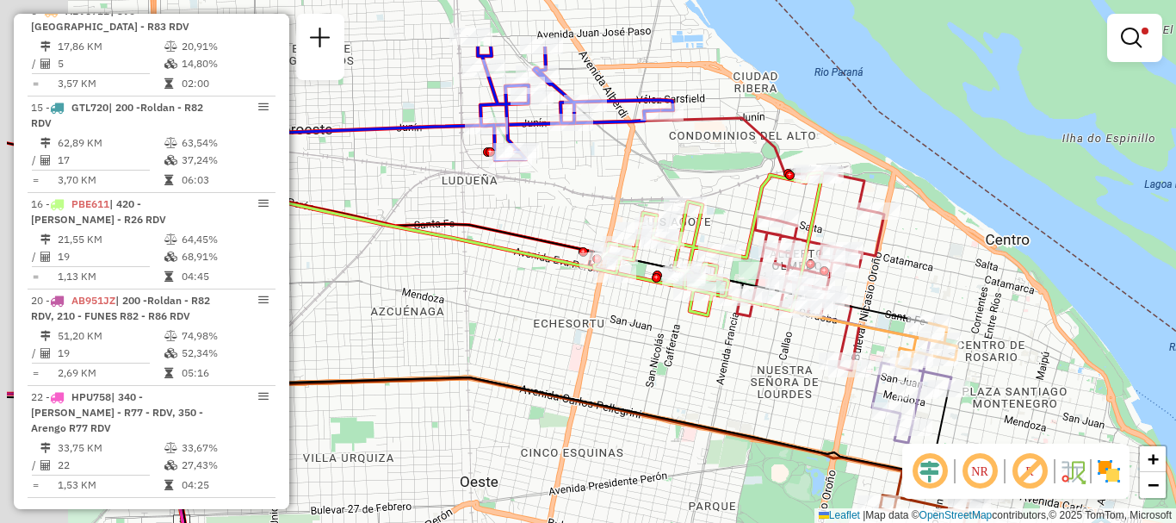
drag, startPoint x: 640, startPoint y: 306, endPoint x: 777, endPoint y: 416, distance: 176.4
click at [777, 416] on div "Limpar filtros Janela de atendimento Grade de atendimento Capacidade Transporta…" at bounding box center [588, 261] width 1176 height 523
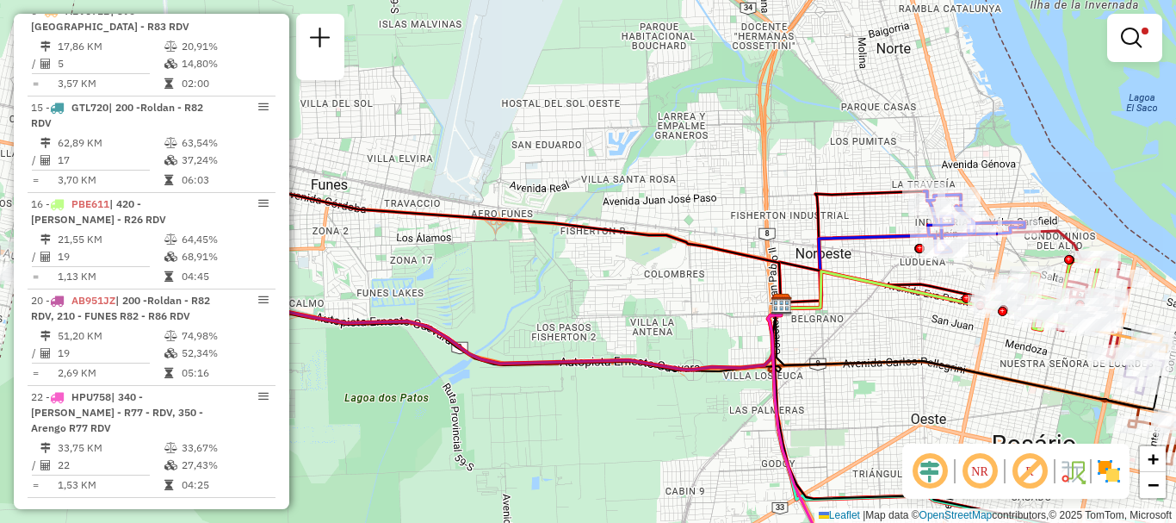
drag, startPoint x: 709, startPoint y: 386, endPoint x: 909, endPoint y: 330, distance: 207.4
click at [910, 334] on div "Limpar filtros Janela de atendimento Grade de atendimento Capacidade Transporta…" at bounding box center [588, 261] width 1176 height 523
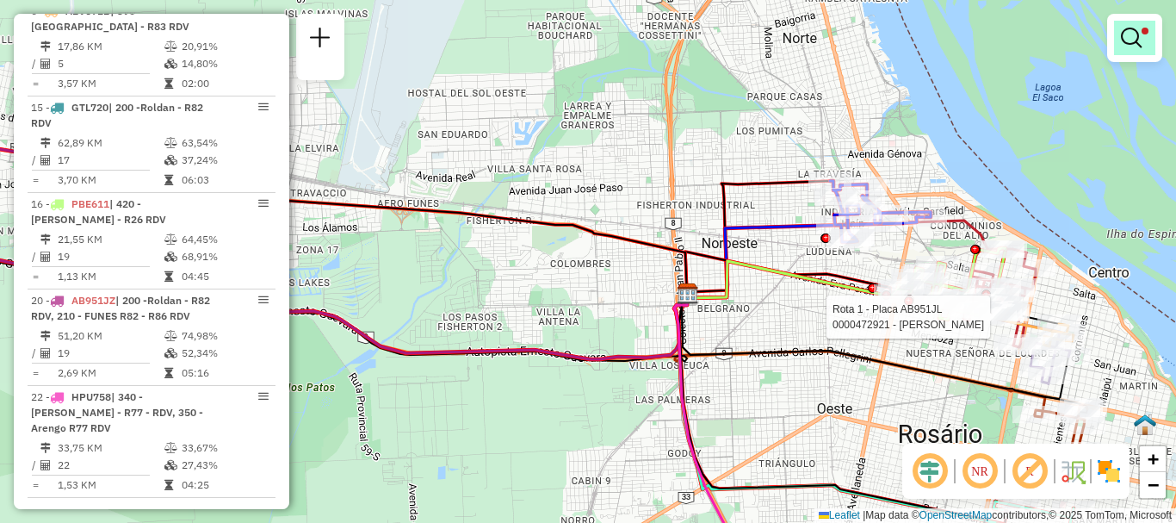
click at [1122, 40] on em at bounding box center [1131, 38] width 21 height 21
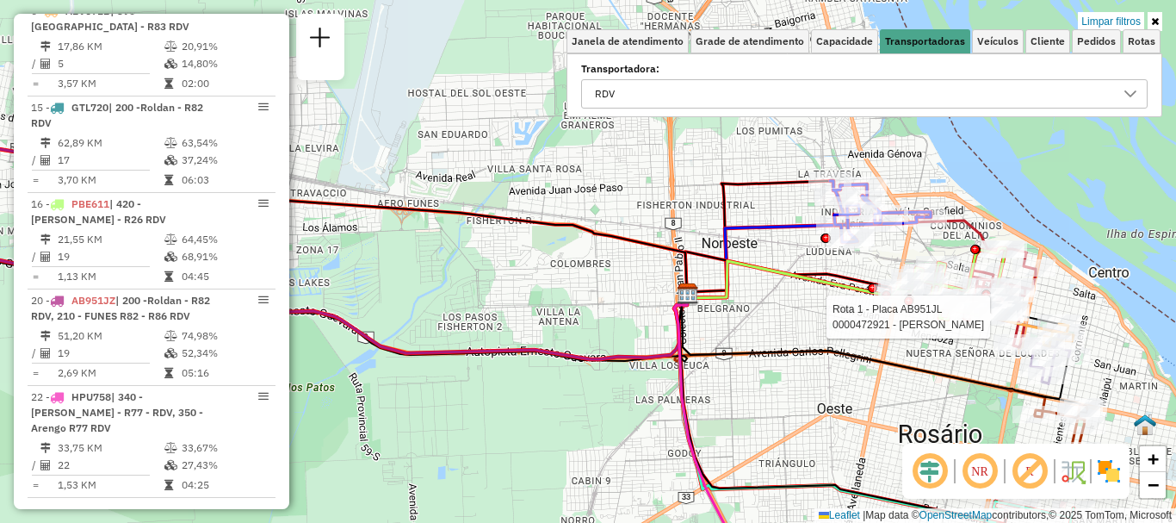
click at [1130, 90] on icon at bounding box center [1131, 94] width 14 height 14
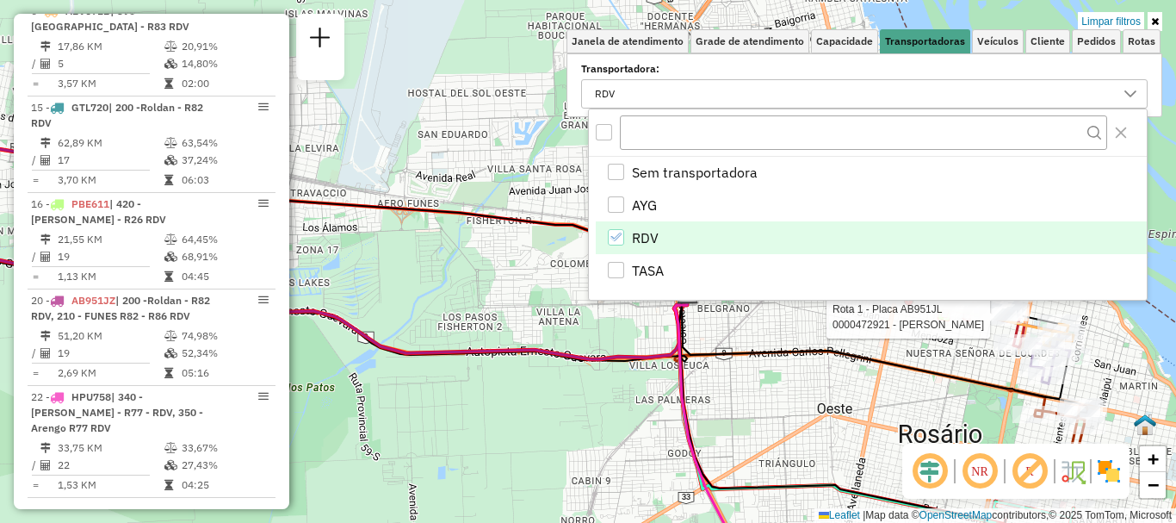
click at [618, 233] on icon "RDV" at bounding box center [616, 237] width 12 height 12
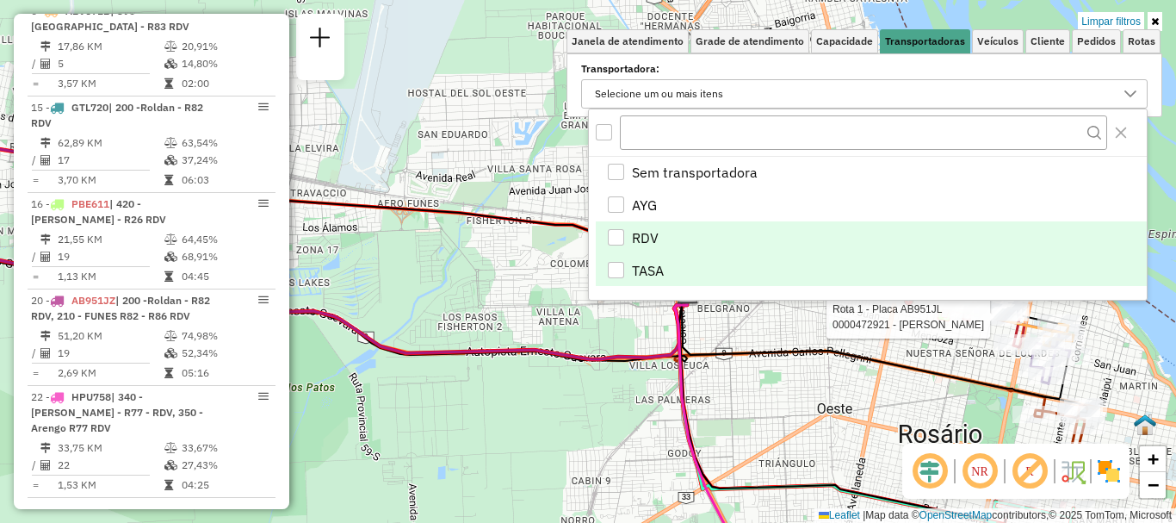
click at [616, 277] on div "TASA" at bounding box center [616, 270] width 16 height 16
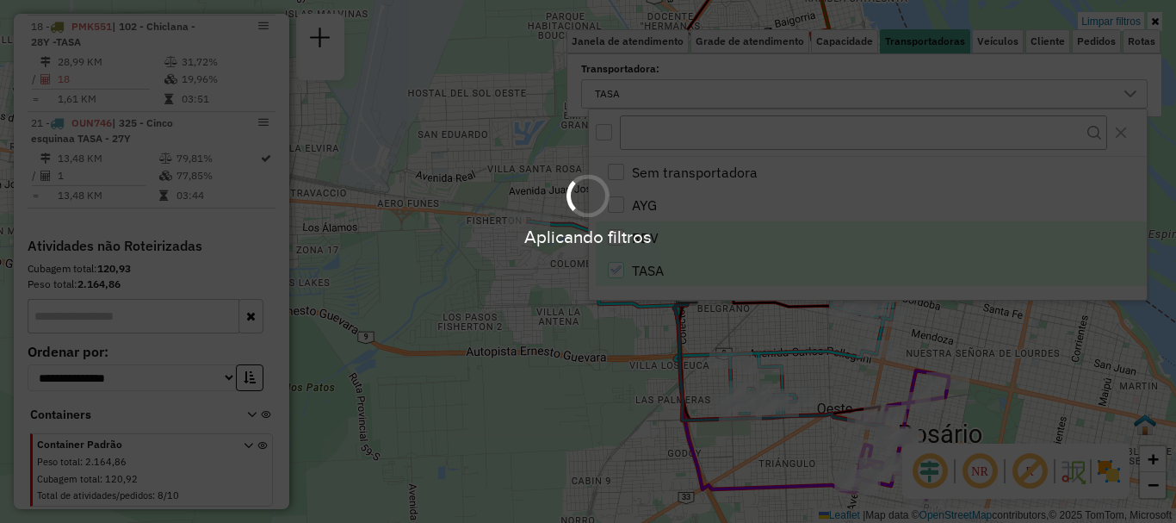
scroll to position [418, 0]
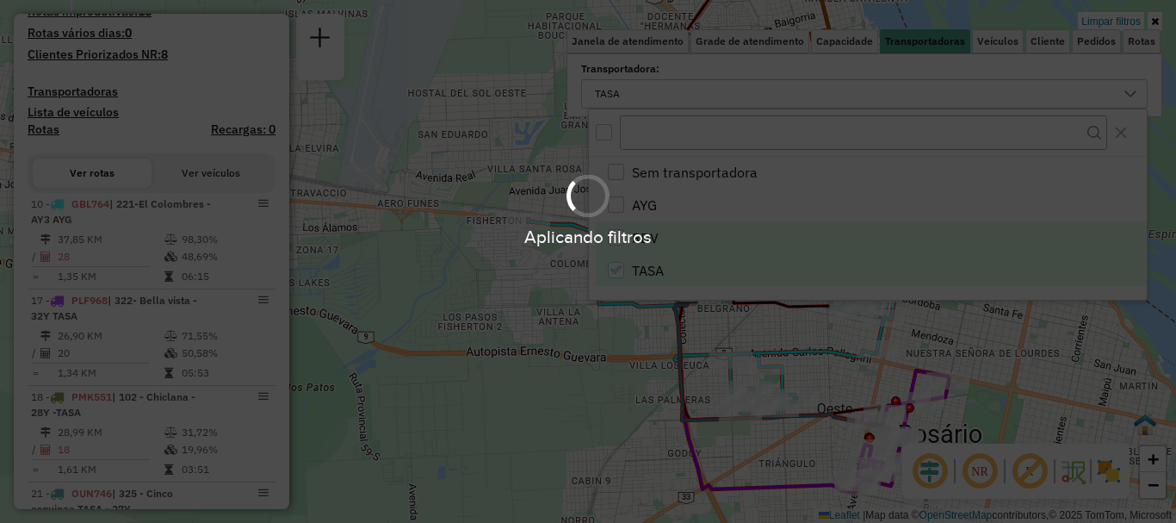
click at [747, 380] on div "Aplicando filtros" at bounding box center [588, 261] width 1176 height 523
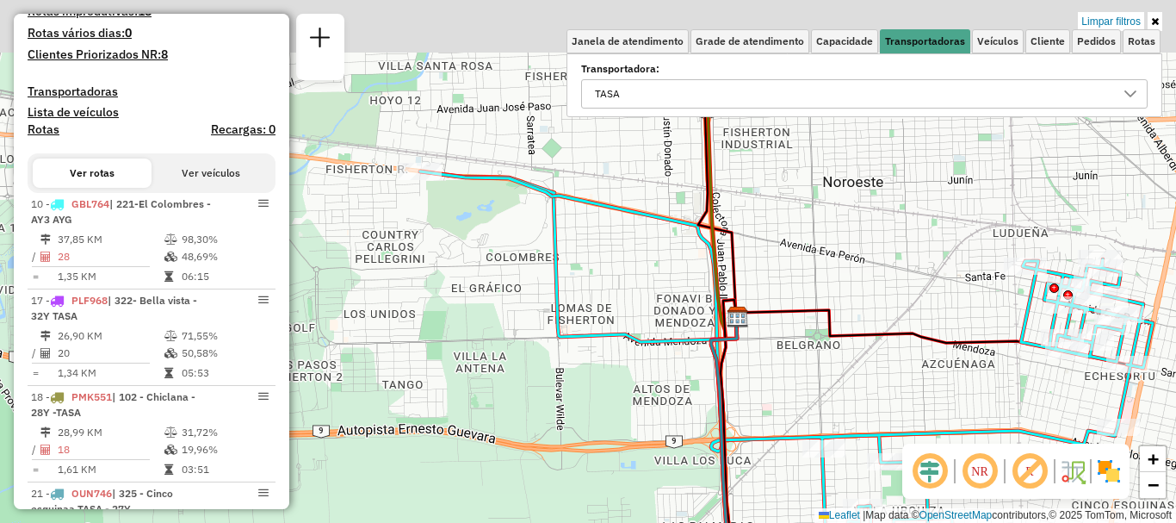
drag, startPoint x: 489, startPoint y: 295, endPoint x: 607, endPoint y: 363, distance: 136.2
click at [607, 363] on div "Limpar filtros Janela de atendimento Grade de atendimento Capacidade Transporta…" at bounding box center [588, 261] width 1176 height 523
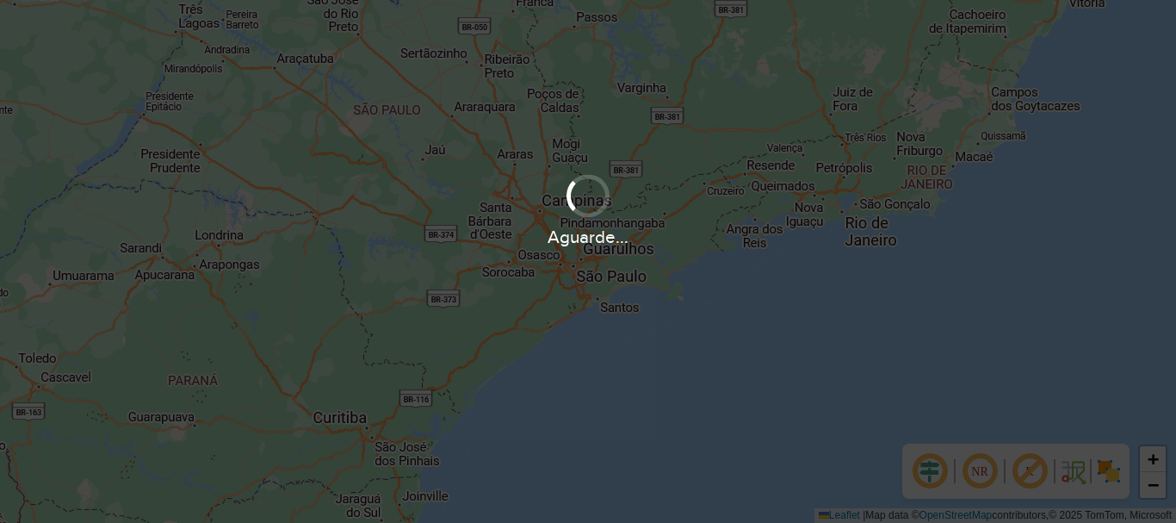
scroll to position [1129, 0]
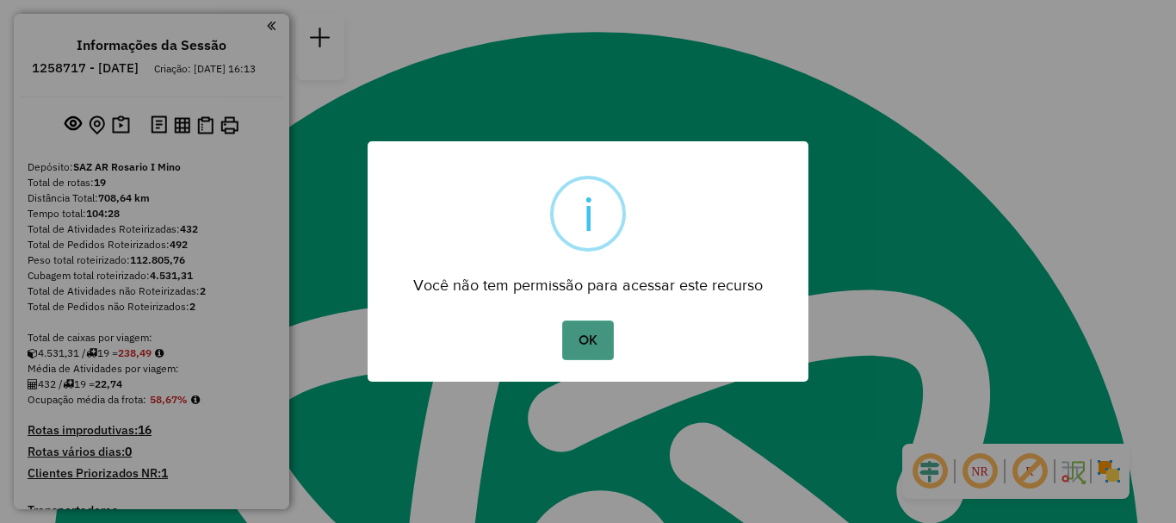
click at [602, 341] on button "OK" at bounding box center [587, 340] width 51 height 40
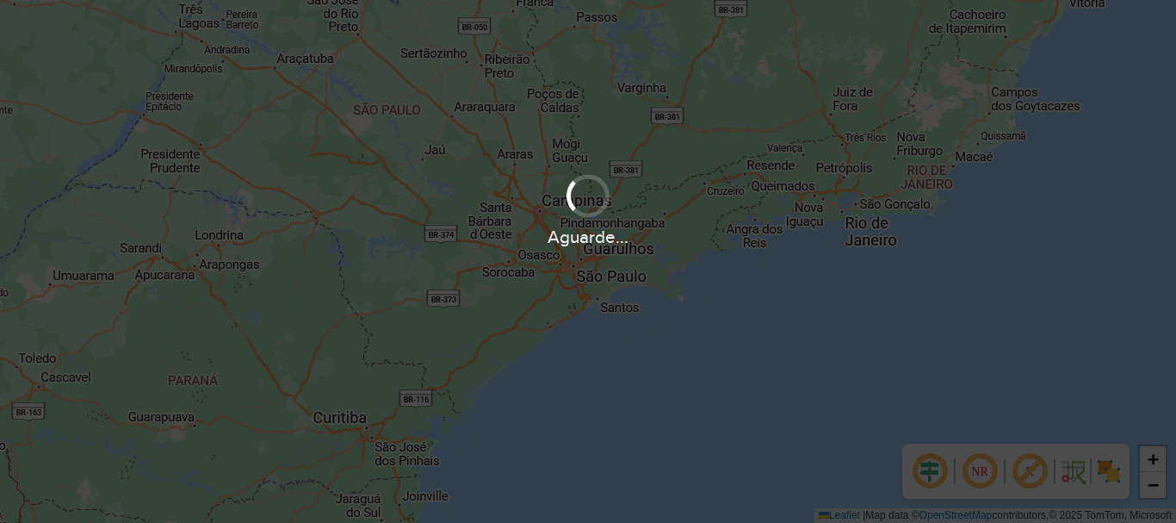
scroll to position [1129, 0]
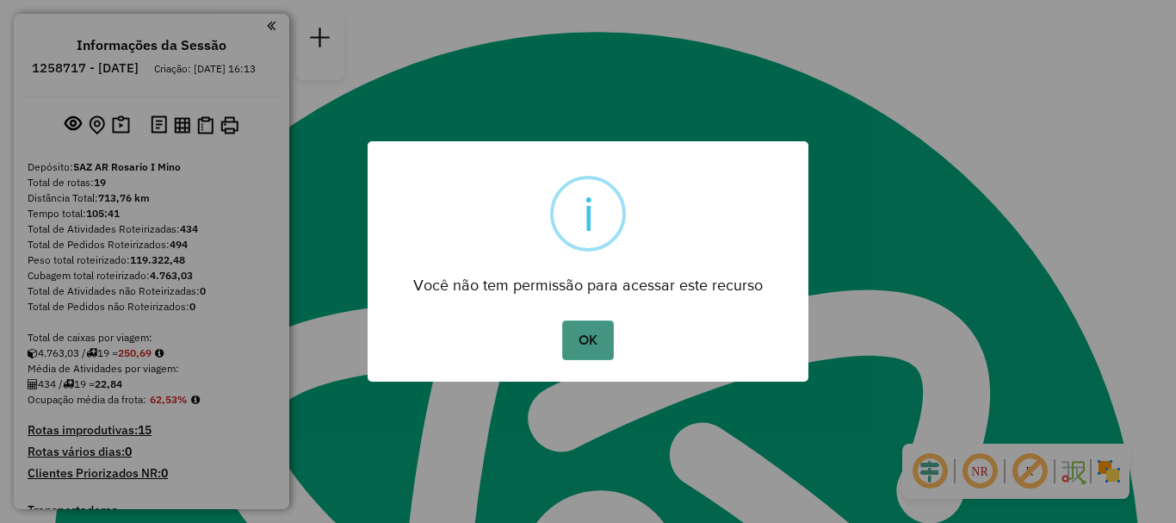
click at [573, 339] on button "OK" at bounding box center [587, 340] width 51 height 40
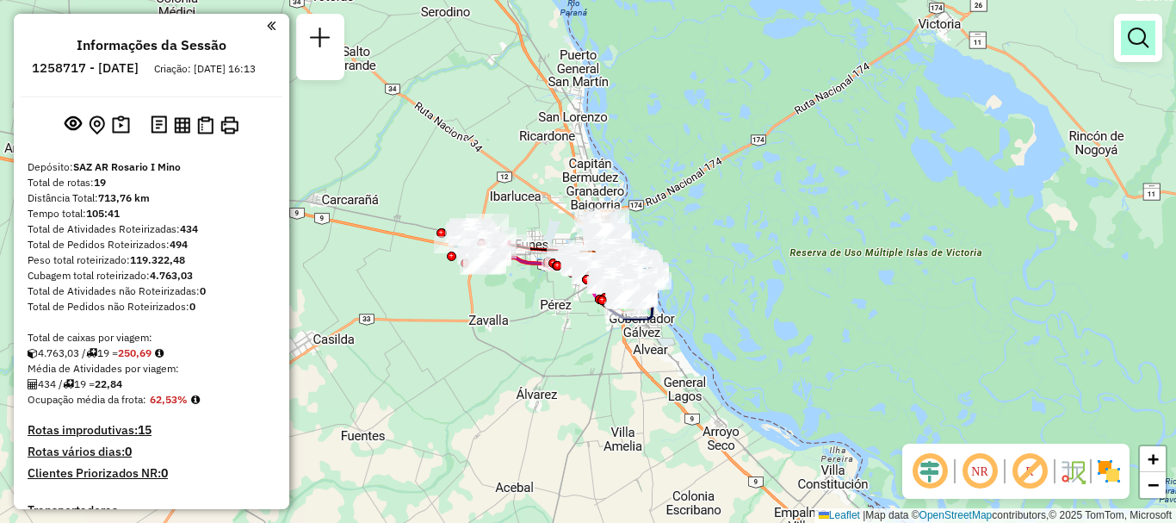
click at [1145, 32] on em at bounding box center [1138, 38] width 21 height 21
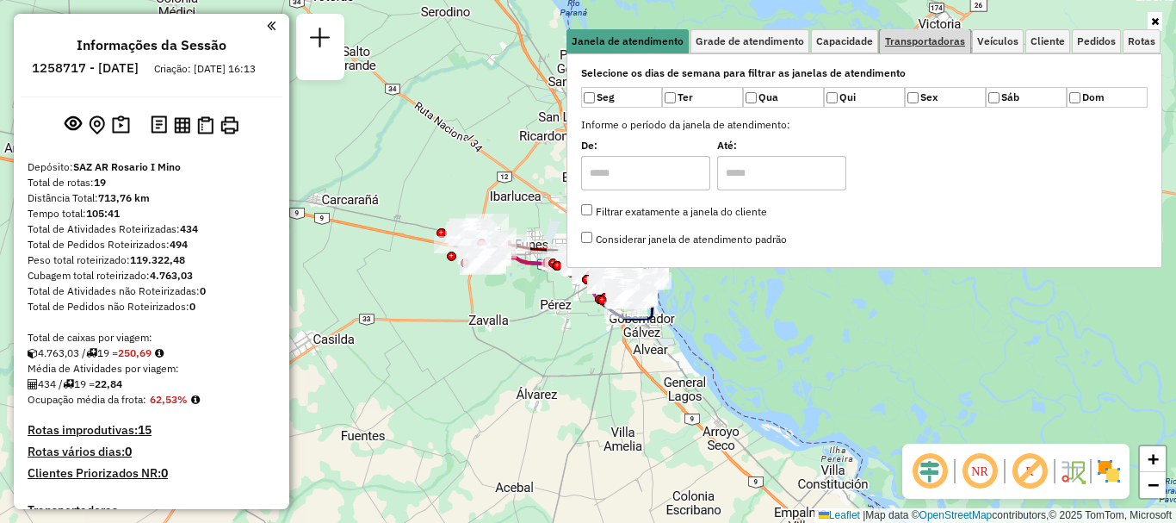
click at [955, 36] on span "Transportadoras" at bounding box center [925, 41] width 80 height 10
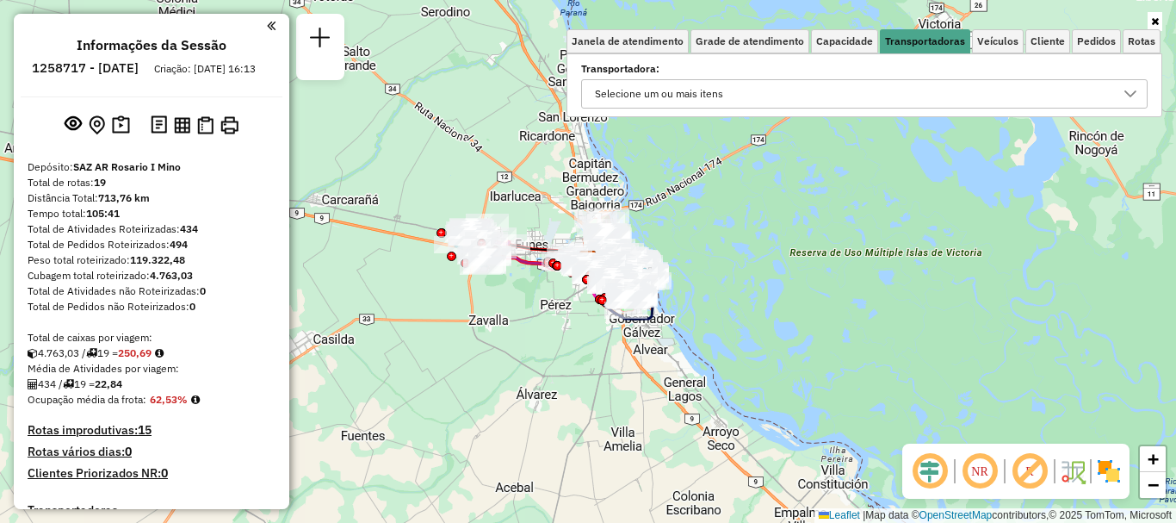
click at [1129, 93] on icon at bounding box center [1131, 94] width 14 height 14
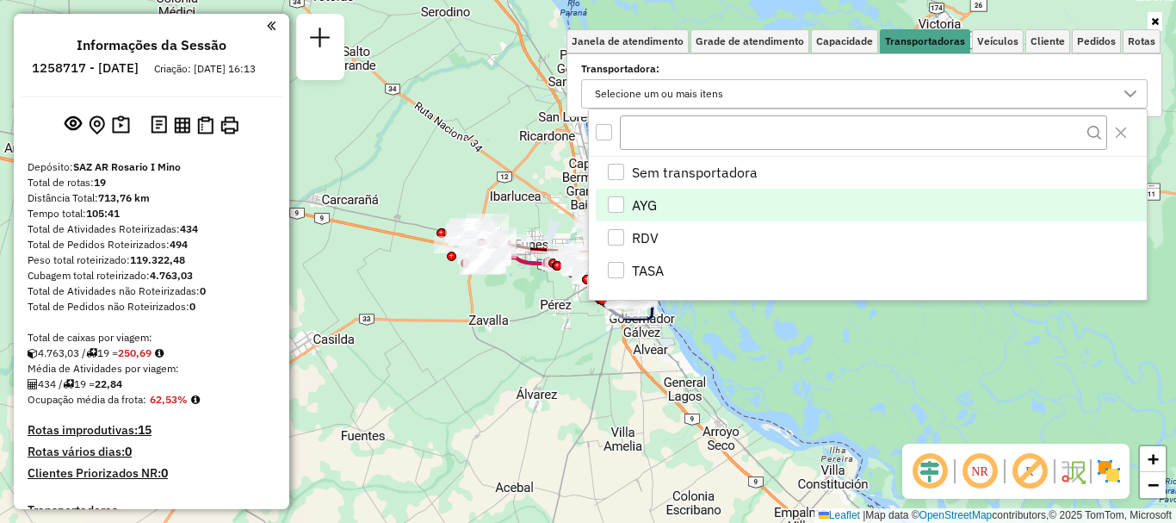
click at [620, 206] on div "AYG" at bounding box center [616, 204] width 16 height 16
click at [774, 335] on div "Janela de atendimento Grade de atendimento Capacidade Transportadoras Veículos …" at bounding box center [588, 261] width 1176 height 523
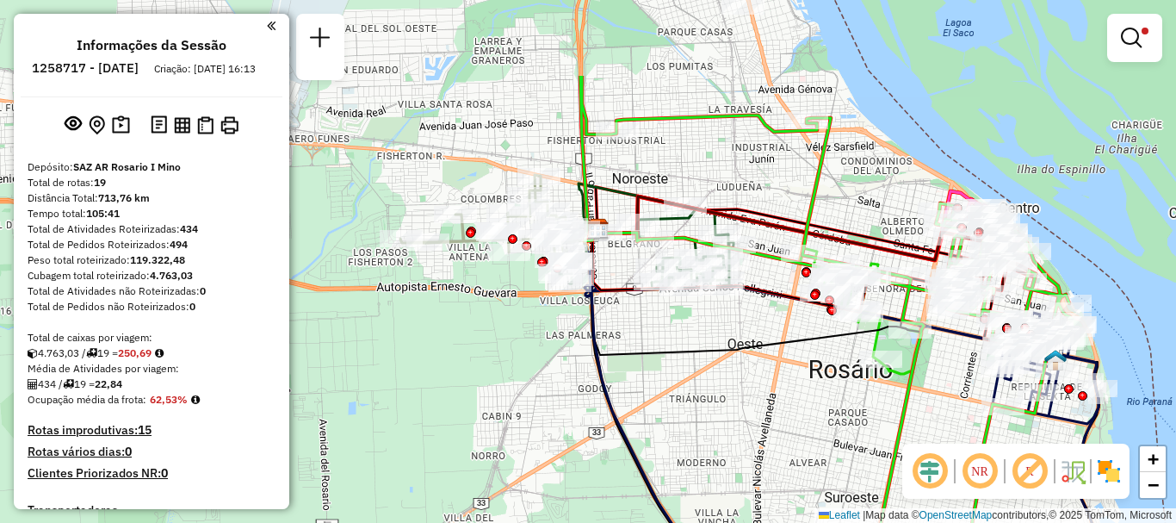
drag, startPoint x: 610, startPoint y: 276, endPoint x: 770, endPoint y: 404, distance: 205.2
click at [770, 404] on div "Limpar filtros Janela de atendimento Grade de atendimento Capacidade Transporta…" at bounding box center [588, 261] width 1176 height 523
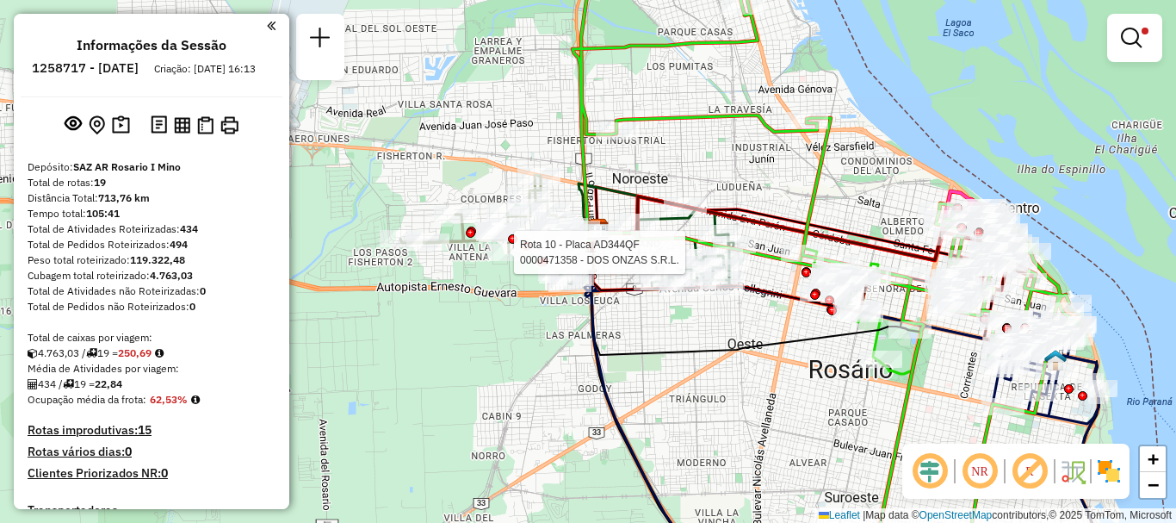
select select "**********"
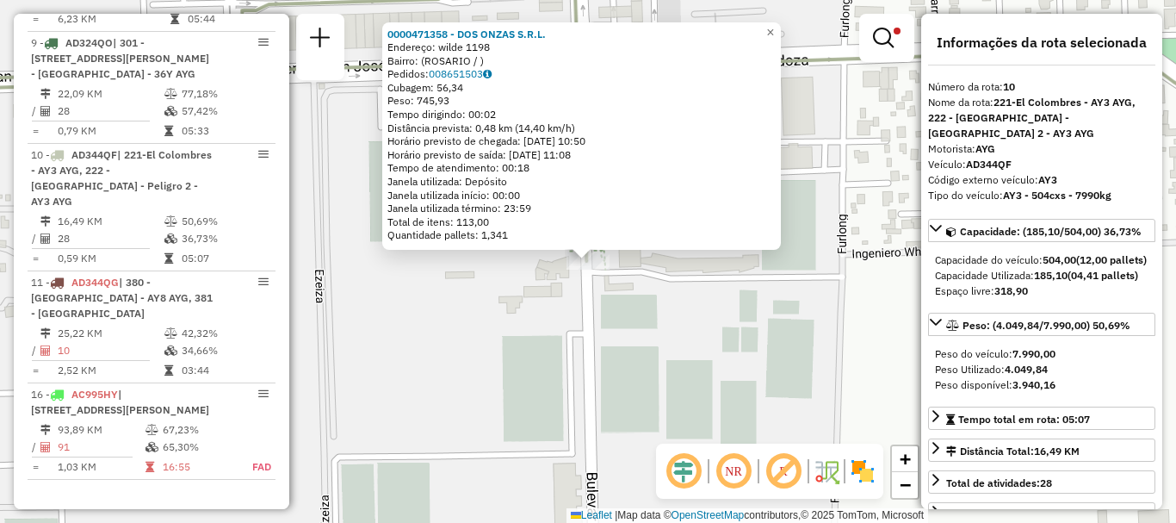
scroll to position [86, 0]
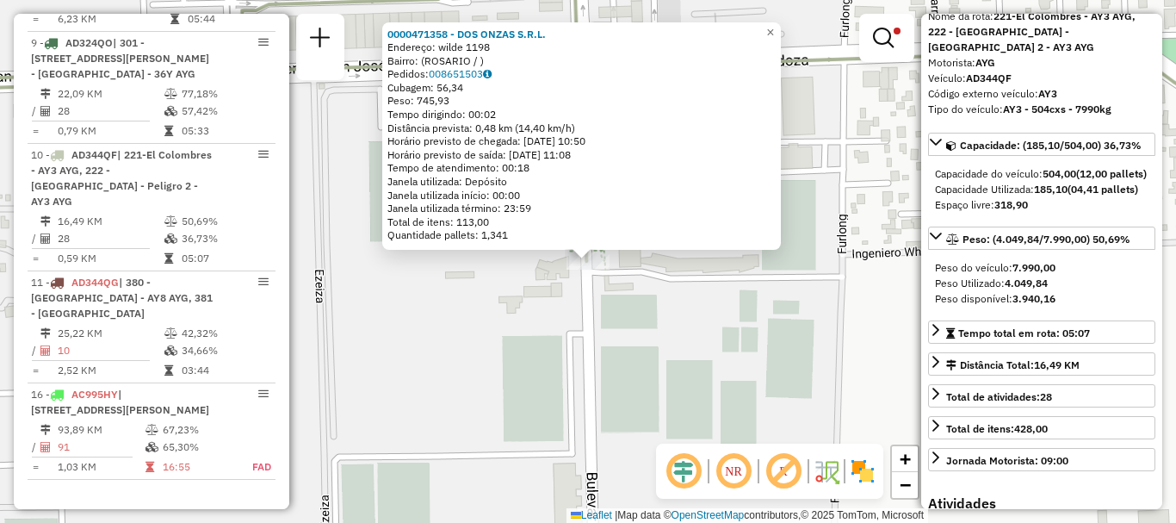
click at [755, 374] on div "0000471358 - DOS ONZAS S.R.L. Endereço: wilde 1198 Bairro: ([GEOGRAPHIC_DATA] /…" at bounding box center [588, 261] width 1176 height 523
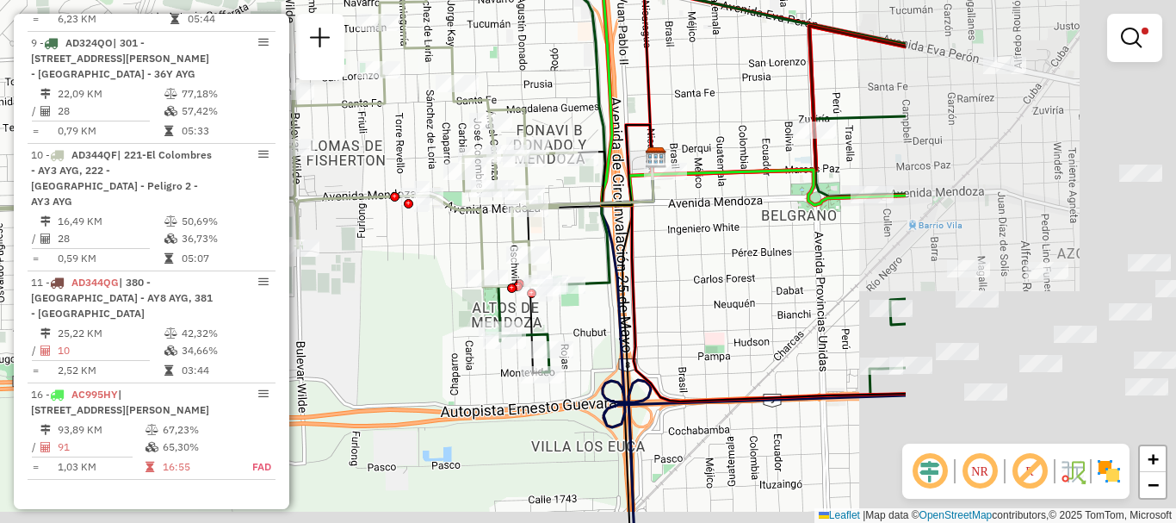
drag, startPoint x: 796, startPoint y: 278, endPoint x: 409, endPoint y: 245, distance: 388.9
click at [409, 245] on div "Limpar filtros Janela de atendimento Grade de atendimento Capacidade Transporta…" at bounding box center [588, 261] width 1176 height 523
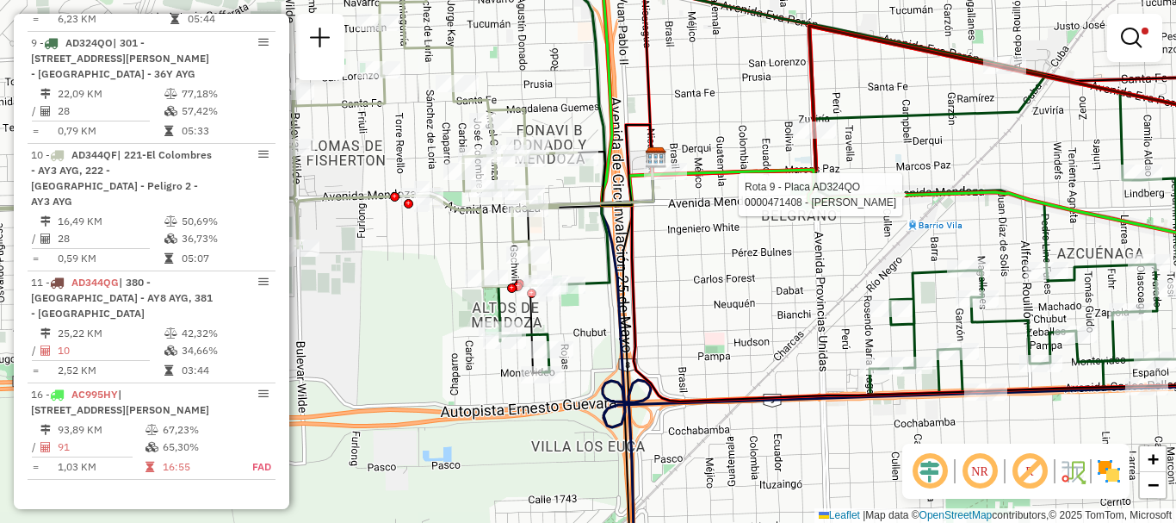
select select "**********"
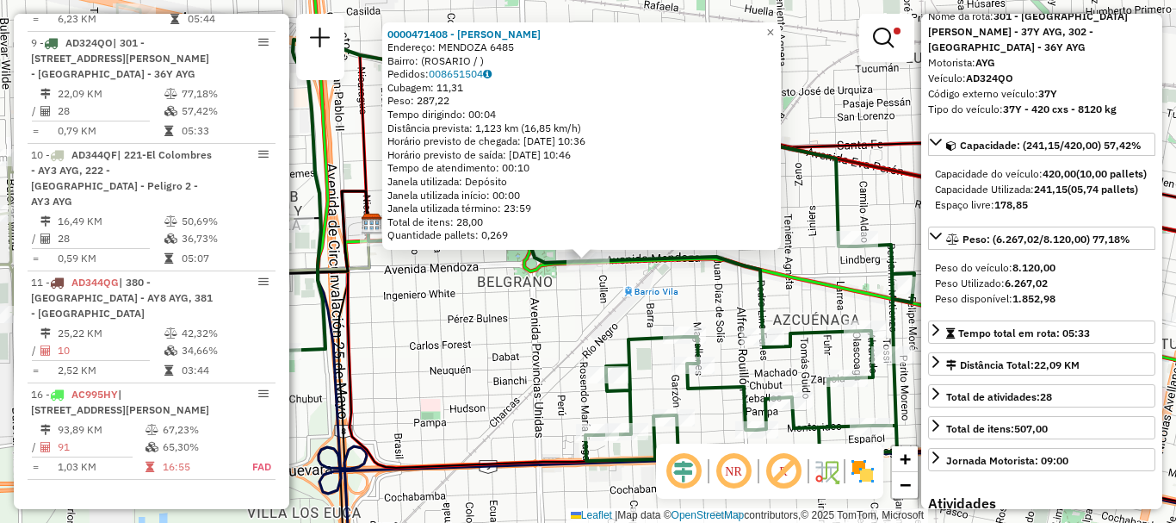
click at [830, 302] on div "0000471408 - [PERSON_NAME]: MENDOZA 6485 Bairro: ([GEOGRAPHIC_DATA] / ) Pedidos…" at bounding box center [588, 261] width 1176 height 523
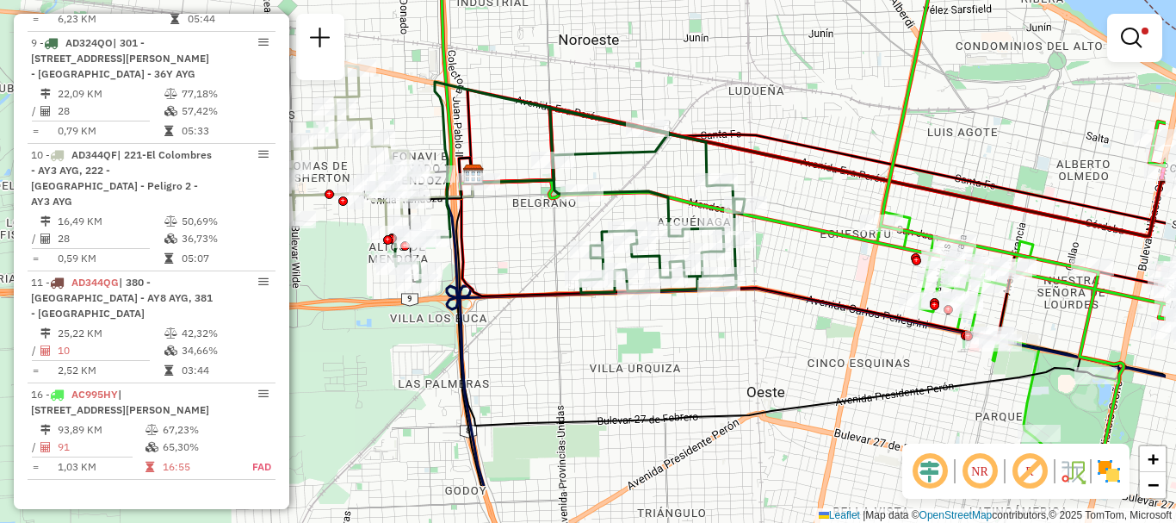
drag, startPoint x: 804, startPoint y: 302, endPoint x: 677, endPoint y: 213, distance: 155.7
click at [677, 213] on icon at bounding box center [570, 187] width 350 height 211
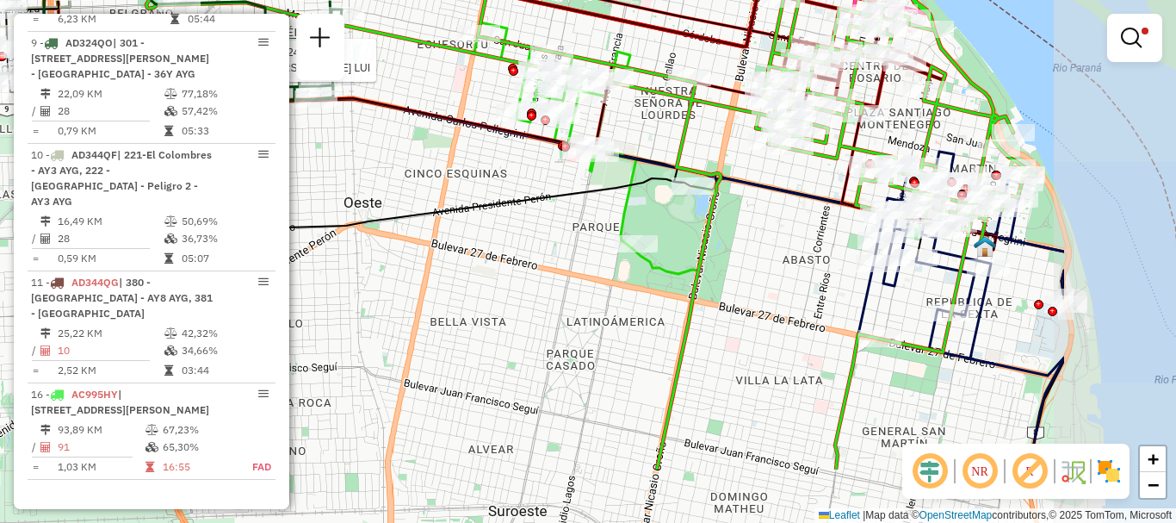
drag, startPoint x: 771, startPoint y: 295, endPoint x: 549, endPoint y: 195, distance: 243.1
click at [549, 195] on icon at bounding box center [554, 218] width 1020 height 501
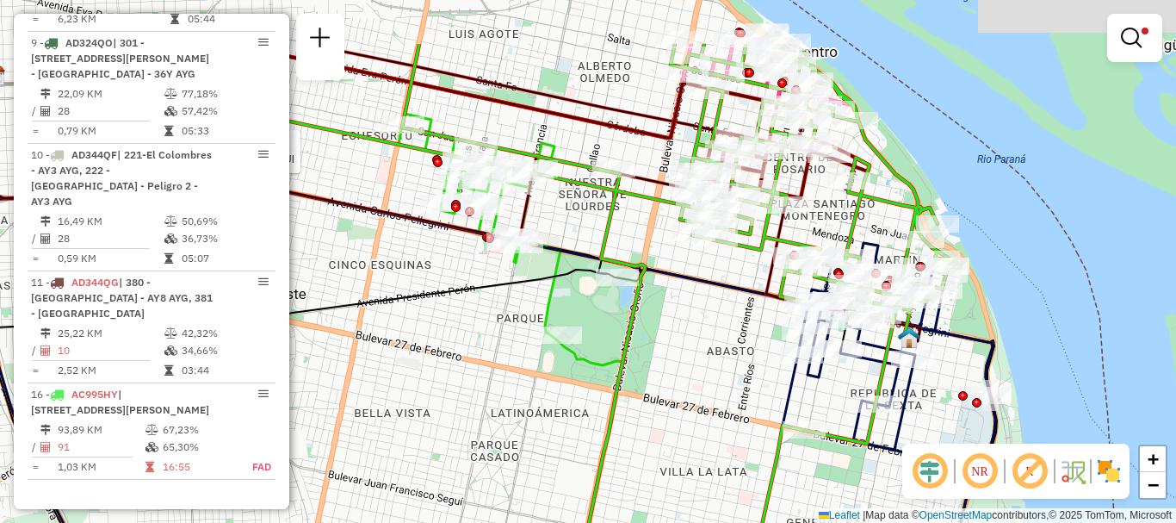
drag, startPoint x: 747, startPoint y: 239, endPoint x: 679, endPoint y: 347, distance: 127.3
click at [679, 347] on div "Rota 9 - Placa AD324QO 0000838709 - GIORGINI LUI Limpar filtros Janela de atend…" at bounding box center [588, 261] width 1176 height 523
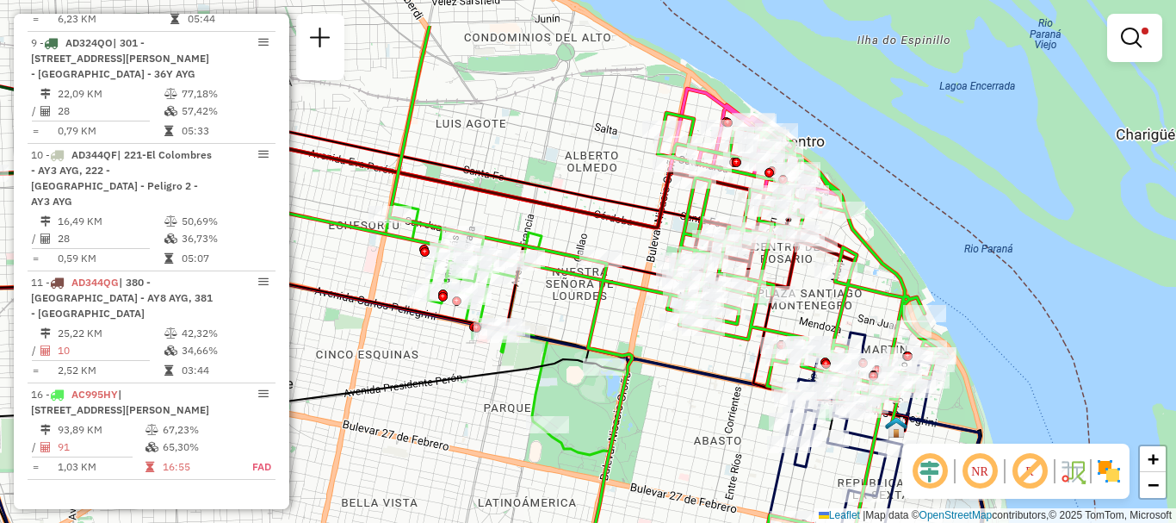
drag, startPoint x: 732, startPoint y: 321, endPoint x: 721, endPoint y: 379, distance: 58.8
click at [726, 397] on div "Rota 9 - Placa AD324QO 0000838709 - GIORGINI LUI Limpar filtros Janela de atend…" at bounding box center [588, 261] width 1176 height 523
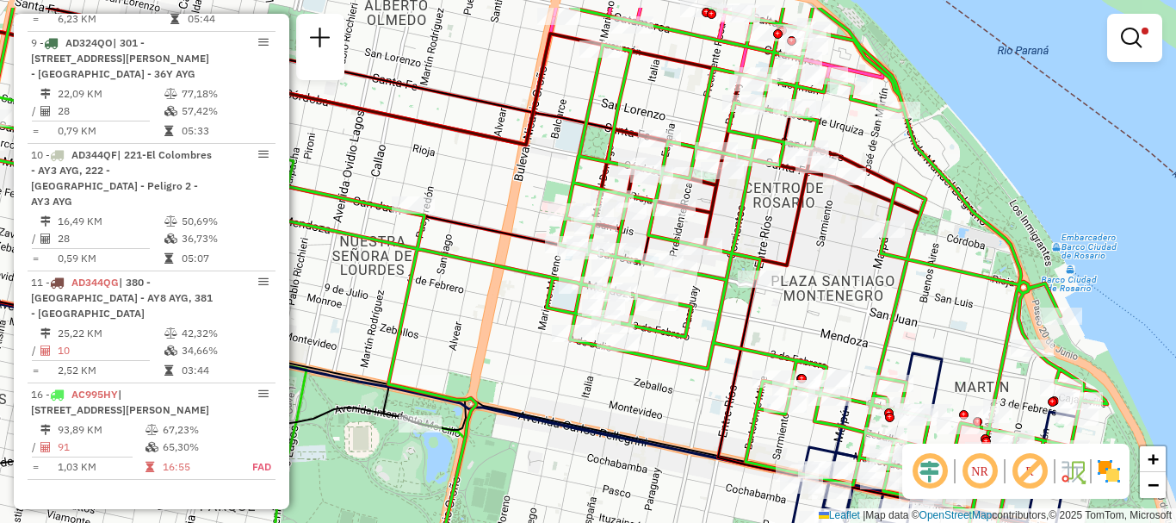
drag, startPoint x: 777, startPoint y: 326, endPoint x: 783, endPoint y: 341, distance: 15.5
click at [783, 341] on div "Rota 9 - Placa AD324QO 0000838709 - GIORGINI LUI Limpar filtros Janela de atend…" at bounding box center [588, 261] width 1176 height 523
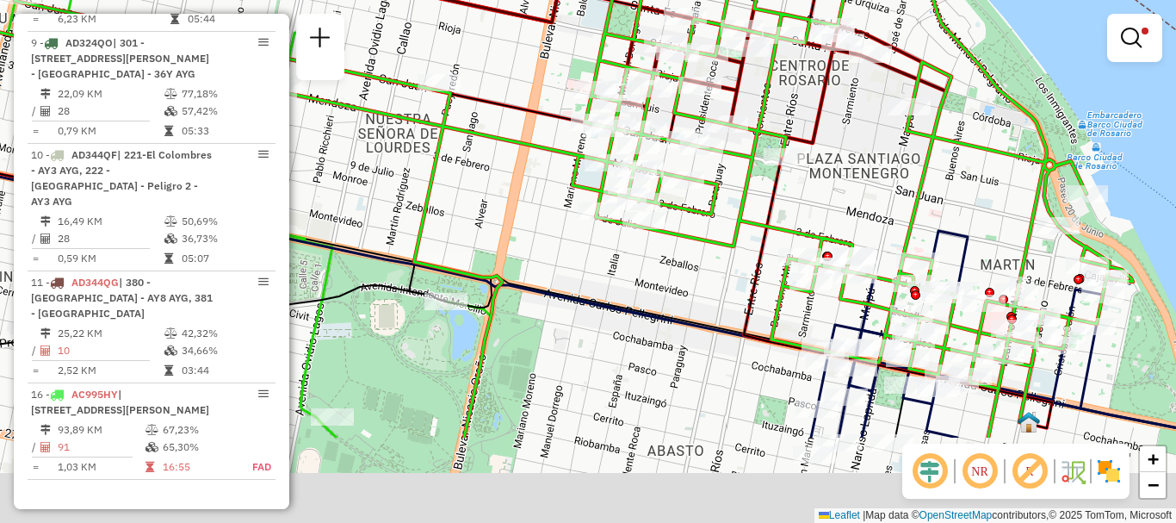
drag, startPoint x: 887, startPoint y: 233, endPoint x: 918, endPoint y: -90, distance: 325.2
click at [918, 0] on html "Aplicando filtros Pop-up bloqueado! Seu navegador bloqueou automáticamente a ab…" at bounding box center [588, 261] width 1176 height 523
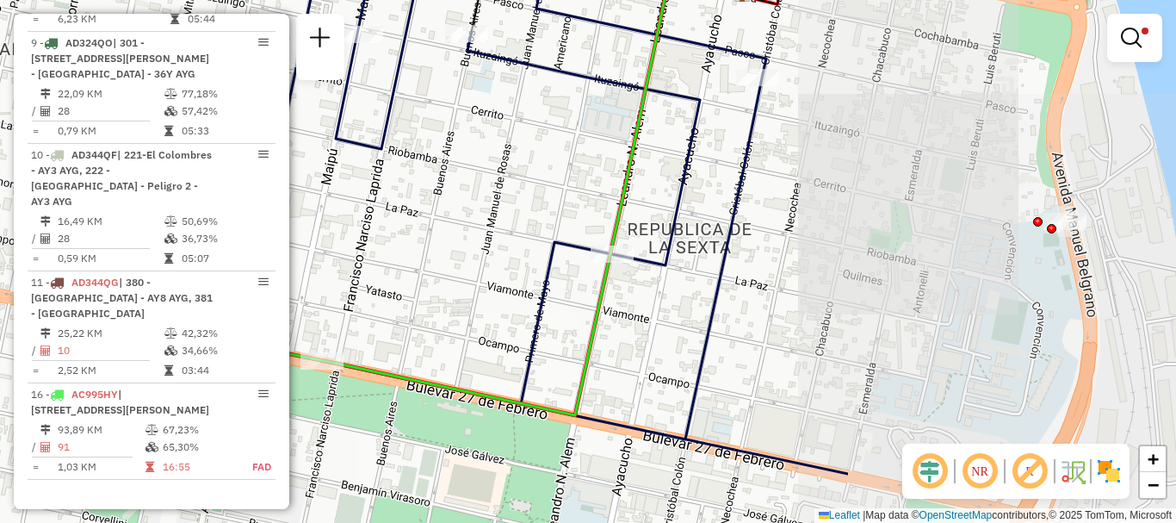
drag, startPoint x: 944, startPoint y: 214, endPoint x: 509, endPoint y: 135, distance: 441.8
click at [509, 135] on div "Rota 9 - Placa AD324QO 0000838709 - GIORGINI LUI Limpar filtros Janela de atend…" at bounding box center [588, 261] width 1176 height 523
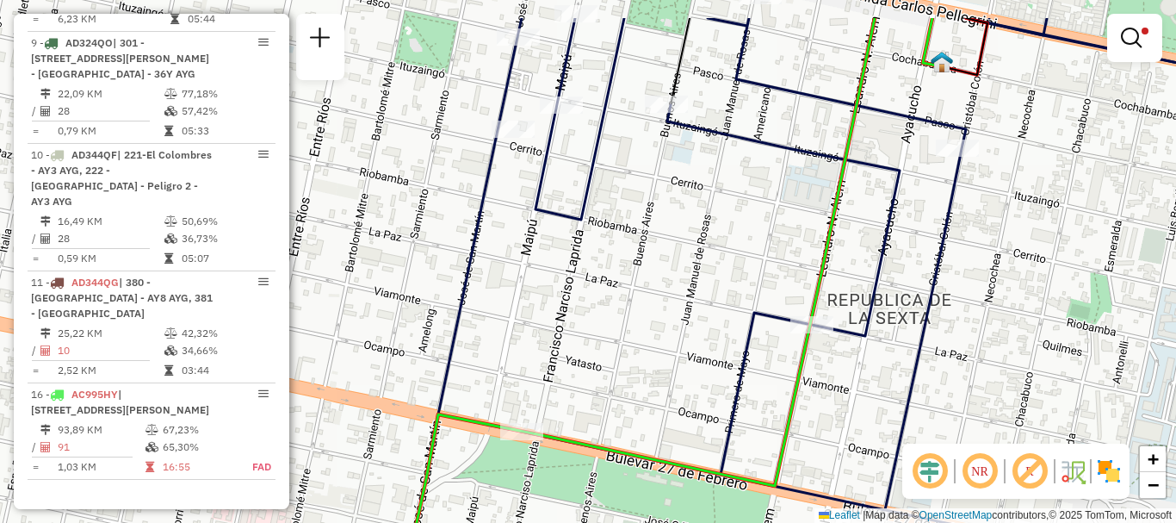
drag, startPoint x: 599, startPoint y: 187, endPoint x: 833, endPoint y: 275, distance: 250.1
click at [833, 275] on div "Rota 9 - Placa AD324QO 0000838709 - GIORGINI LUI Limpar filtros Janela de atend…" at bounding box center [588, 261] width 1176 height 523
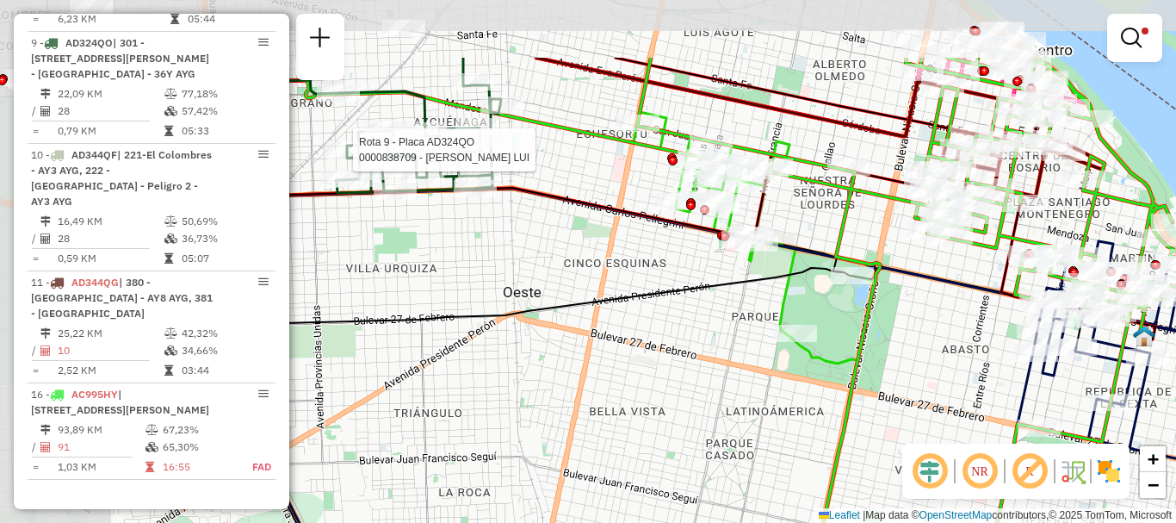
drag, startPoint x: 719, startPoint y: 291, endPoint x: 951, endPoint y: 383, distance: 250.0
click at [951, 383] on div "Rota 9 - Placa AD324QO 0000838709 - GIORGINI LUI Limpar filtros Janela de atend…" at bounding box center [588, 261] width 1176 height 523
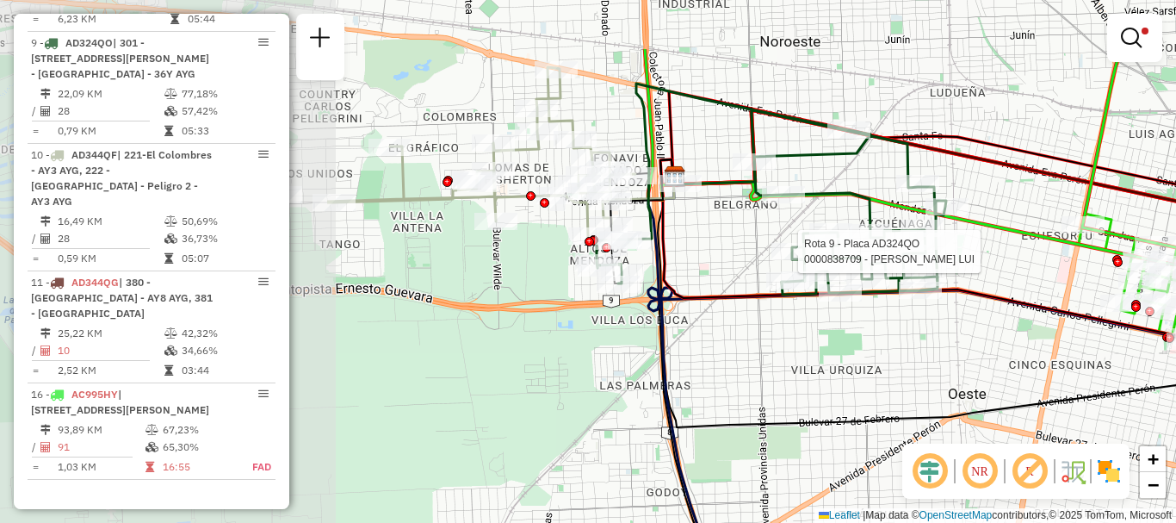
drag, startPoint x: 548, startPoint y: 293, endPoint x: 975, endPoint y: 393, distance: 439.6
click at [992, 395] on div "Rota 9 - Placa AD324QO 0000838709 - GIORGINI LUI Limpar filtros Janela de atend…" at bounding box center [588, 261] width 1176 height 523
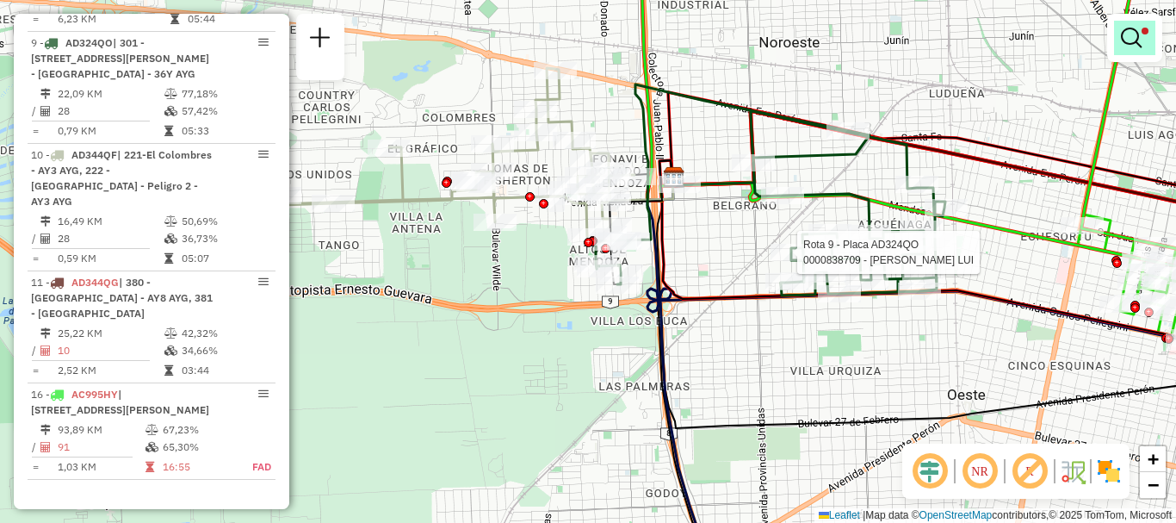
click at [1123, 38] on em at bounding box center [1131, 38] width 21 height 21
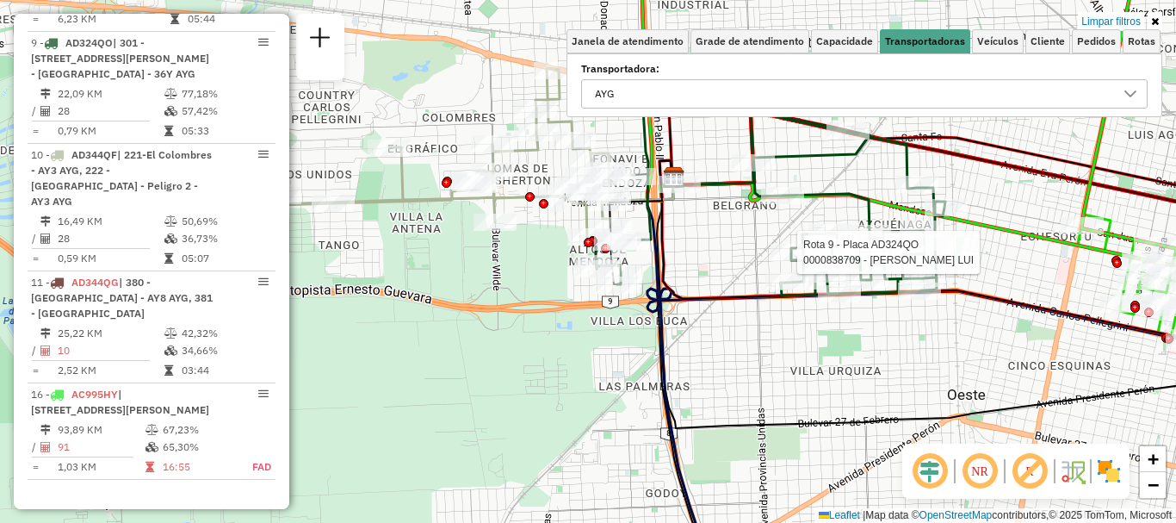
click at [1125, 94] on icon at bounding box center [1131, 94] width 14 height 14
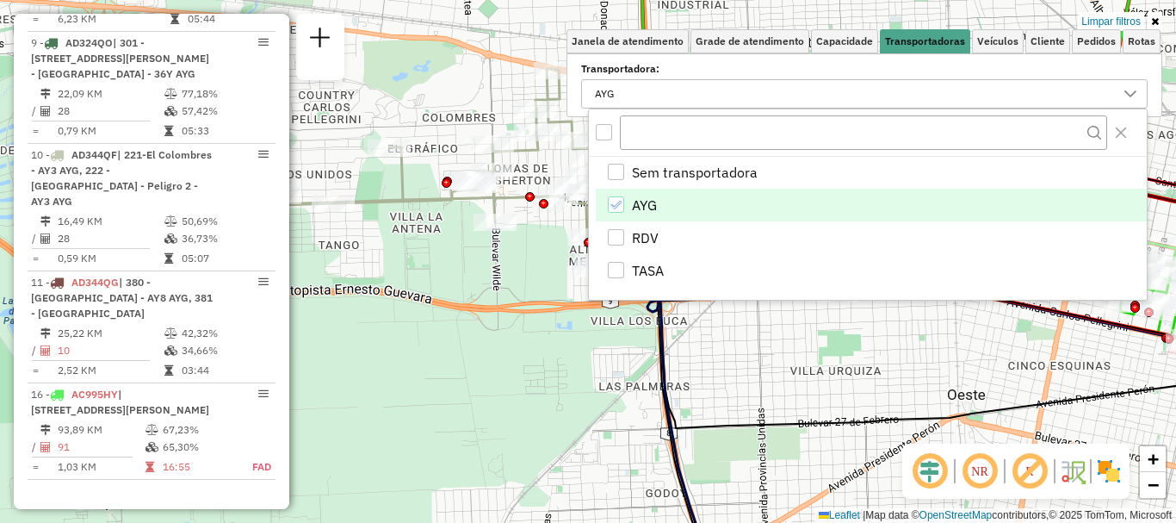
click at [615, 204] on icon "AYG" at bounding box center [616, 205] width 12 height 12
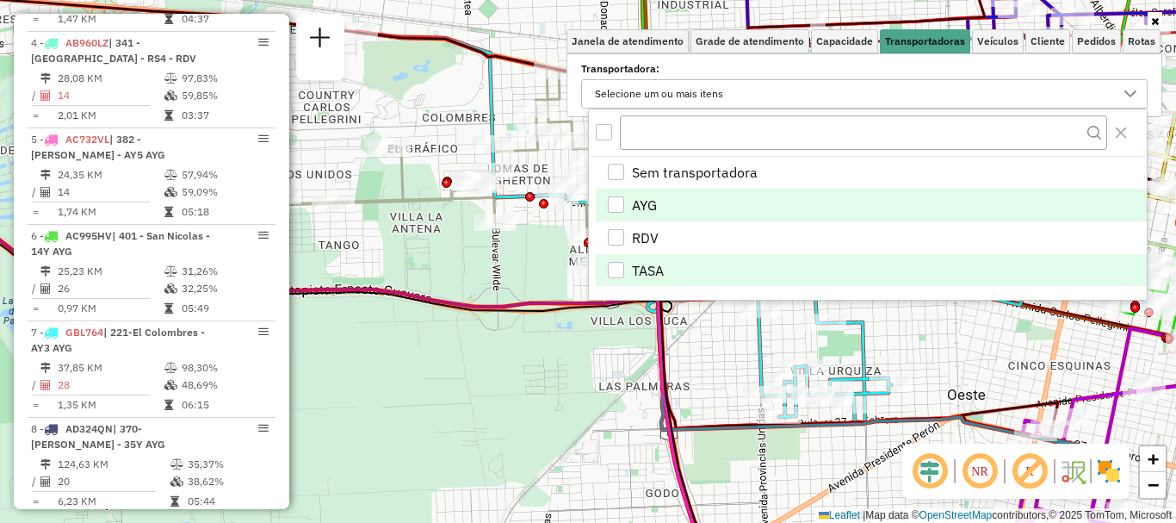
click at [610, 273] on div "TASA" at bounding box center [616, 270] width 16 height 16
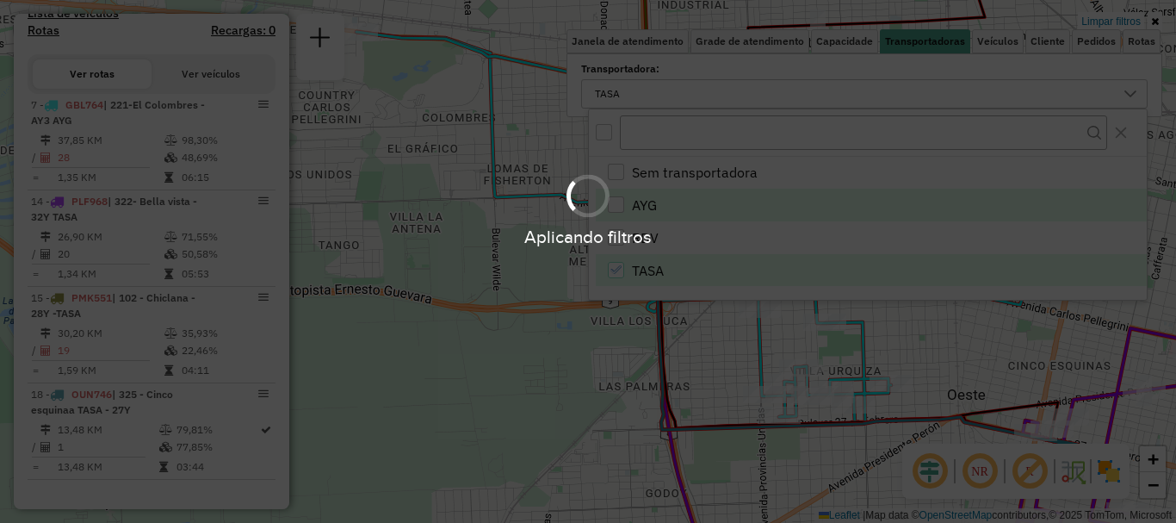
scroll to position [533, 0]
click at [675, 336] on div "Aplicando filtros" at bounding box center [588, 261] width 1176 height 523
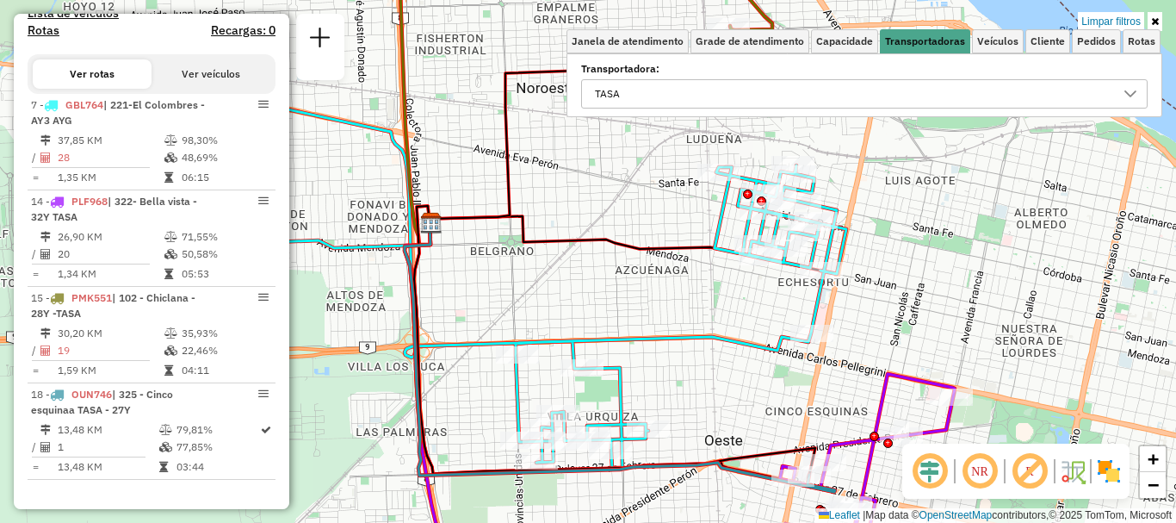
drag, startPoint x: 969, startPoint y: 345, endPoint x: 726, endPoint y: 391, distance: 247.0
click at [726, 391] on div "Limpar filtros Janela de atendimento Grade de atendimento Capacidade Transporta…" at bounding box center [588, 261] width 1176 height 523
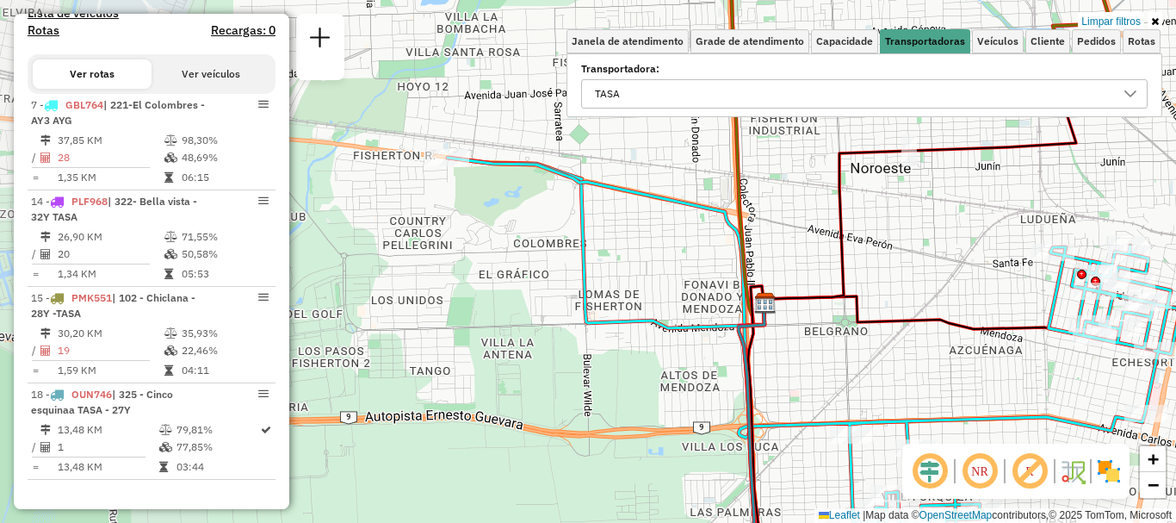
drag, startPoint x: 883, startPoint y: 466, endPoint x: 984, endPoint y: 480, distance: 101.8
click at [984, 480] on hb-router-mapa "Informações da Sessão 1258717 - [DATE] Criação: [DATE] 16:13 Depósito: SAZ AR R…" at bounding box center [588, 261] width 1176 height 523
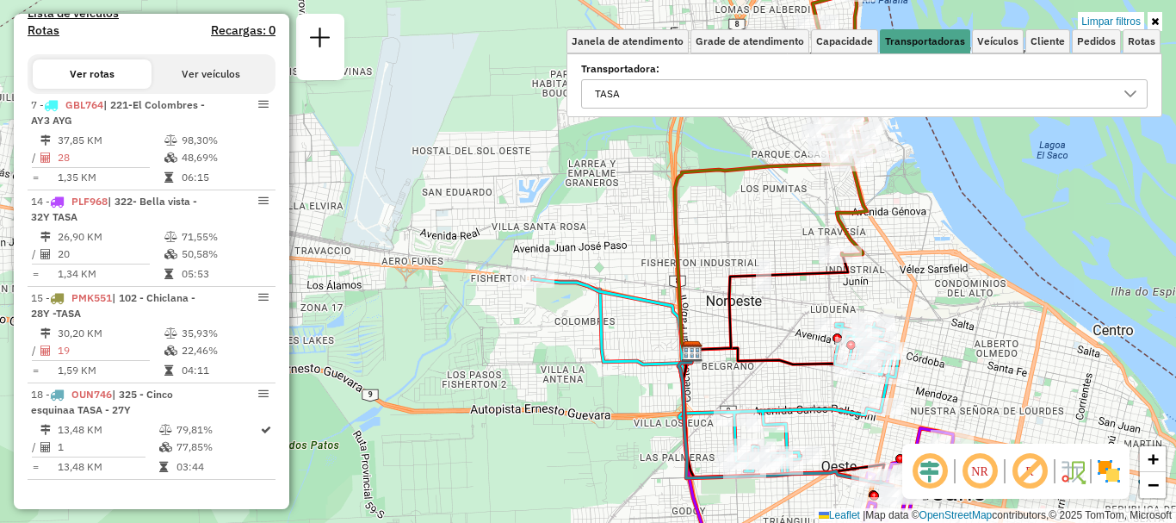
drag, startPoint x: 841, startPoint y: 314, endPoint x: 759, endPoint y: 325, distance: 82.4
click at [759, 325] on div "Limpar filtros Janela de atendimento Grade de atendimento Capacidade Transporta…" at bounding box center [588, 261] width 1176 height 523
